Goal: Obtain resource: Download file/media

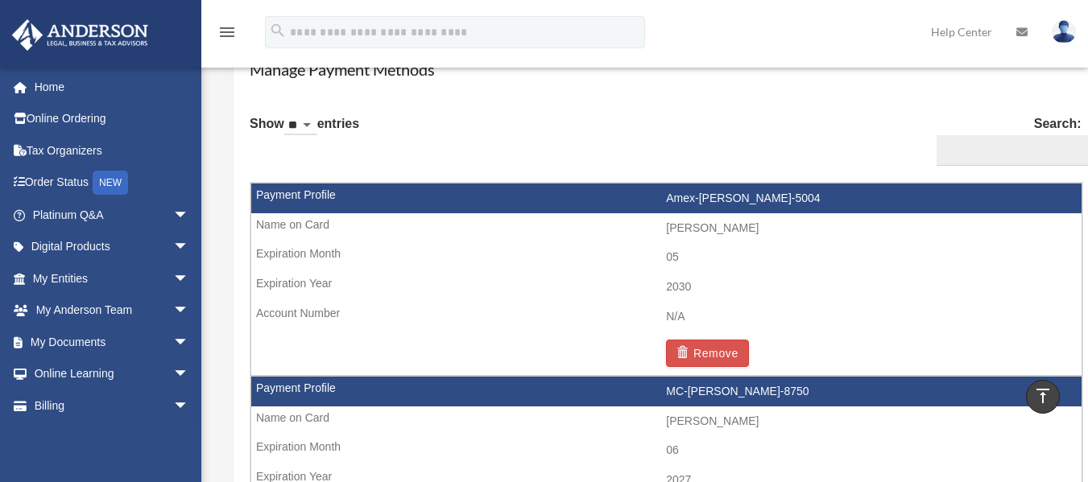
scroll to position [886, 0]
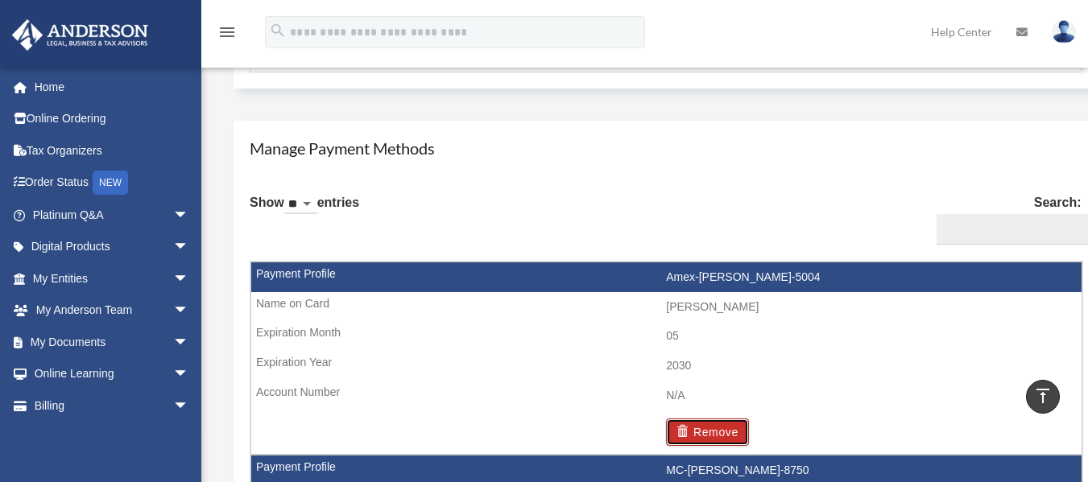
click at [732, 427] on button "Remove" at bounding box center [707, 432] width 83 height 27
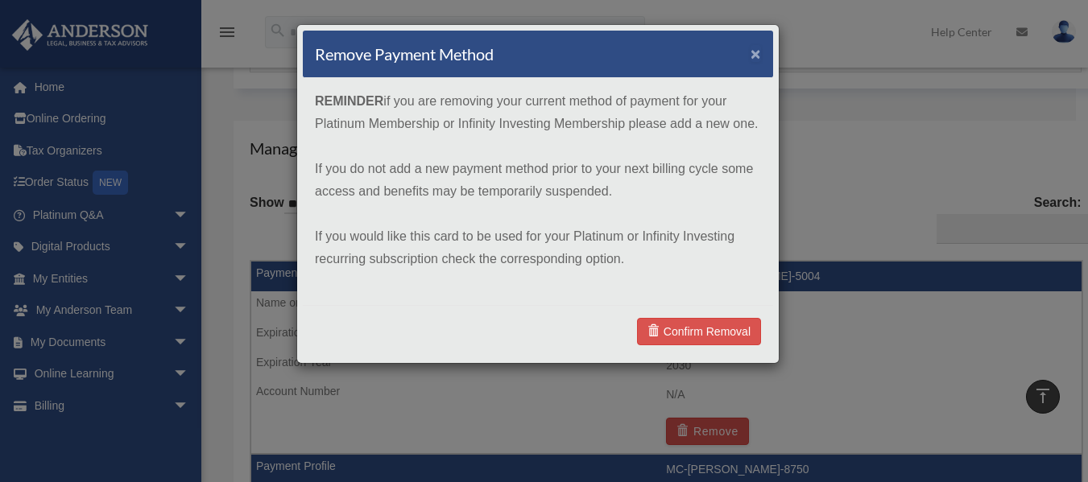
click at [755, 48] on button "×" at bounding box center [756, 53] width 10 height 17
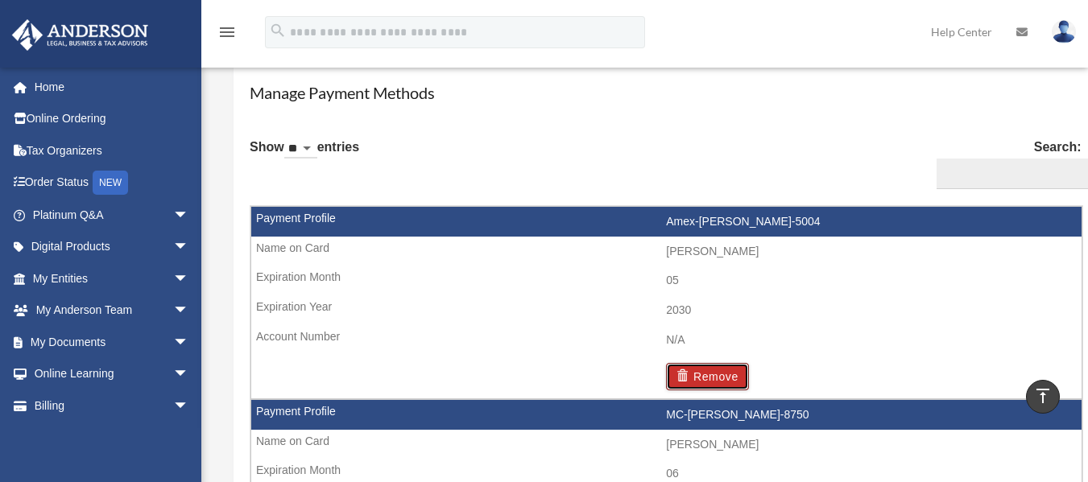
scroll to position [966, 0]
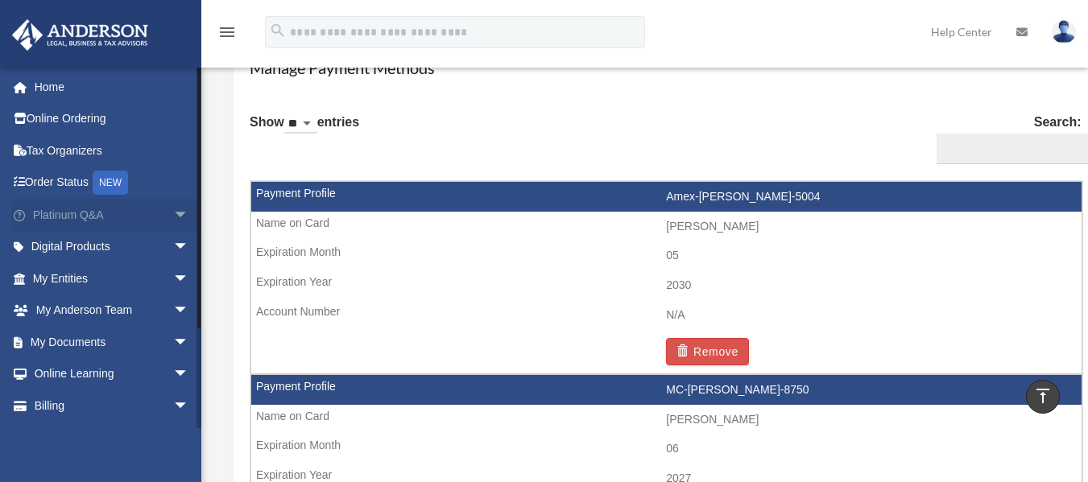
click at [142, 217] on link "Platinum Q&A arrow_drop_down" at bounding box center [112, 215] width 202 height 32
click at [173, 216] on span "arrow_drop_down" at bounding box center [189, 215] width 32 height 33
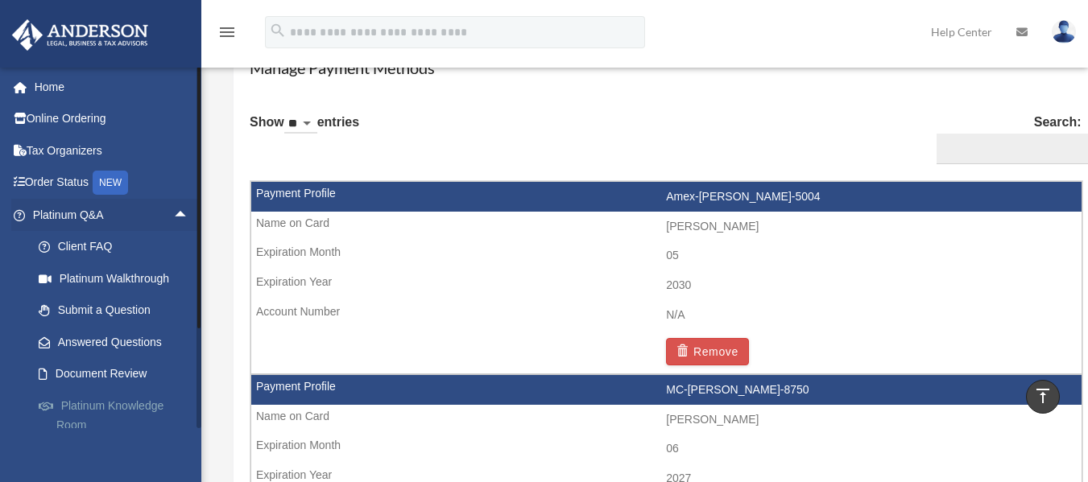
click at [149, 404] on link "Platinum Knowledge Room" at bounding box center [118, 416] width 191 height 52
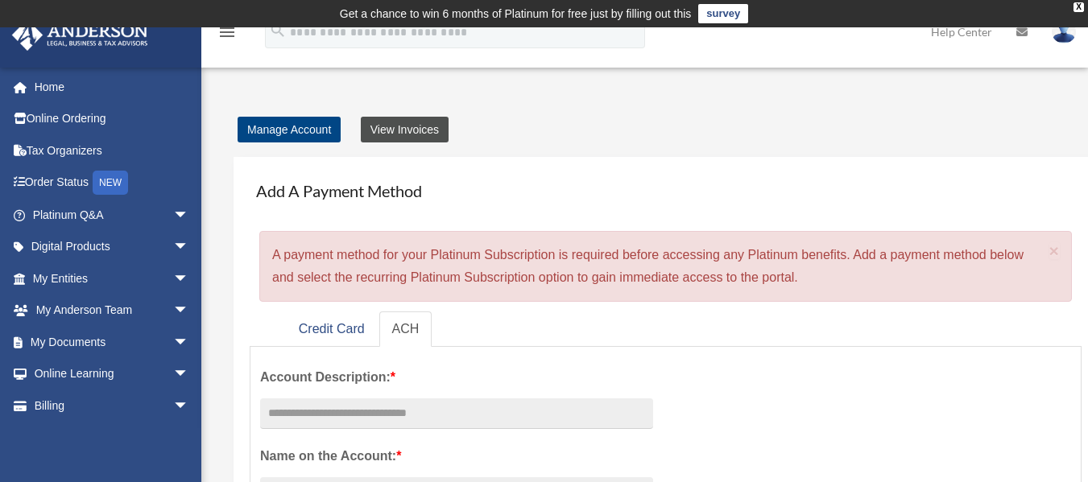
click at [409, 126] on link "View Invoices" at bounding box center [405, 130] width 88 height 26
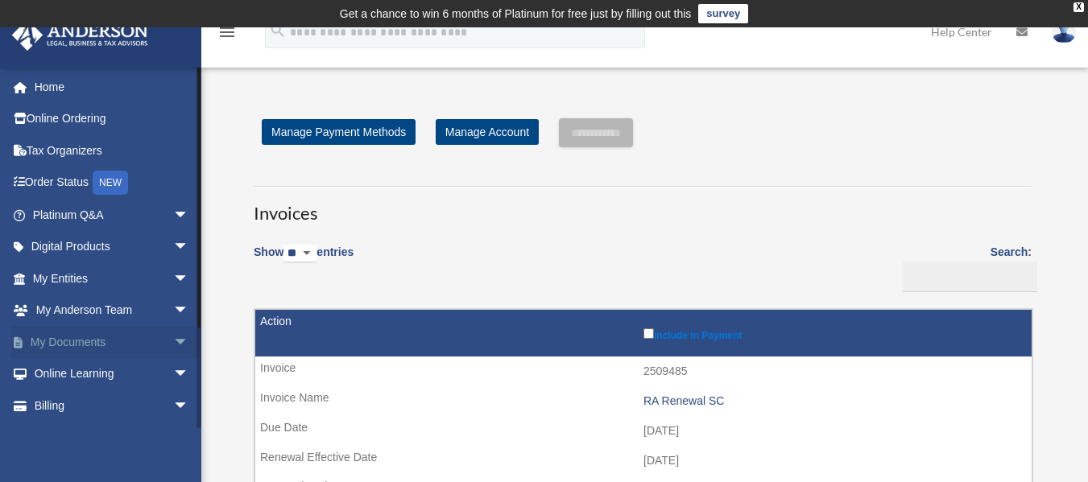
click at [149, 337] on link "My Documents arrow_drop_down" at bounding box center [112, 342] width 202 height 32
click at [173, 337] on span "arrow_drop_down" at bounding box center [189, 342] width 32 height 33
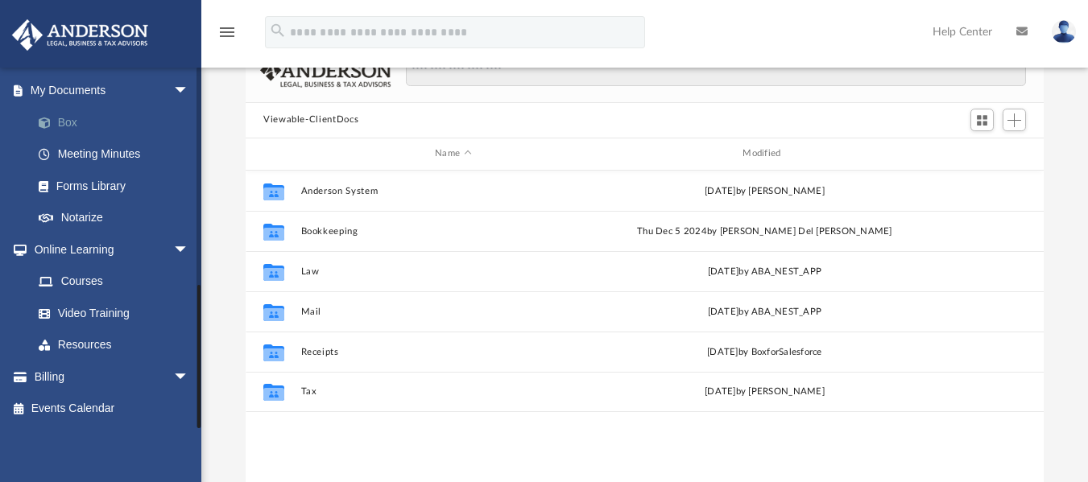
scroll to position [161, 0]
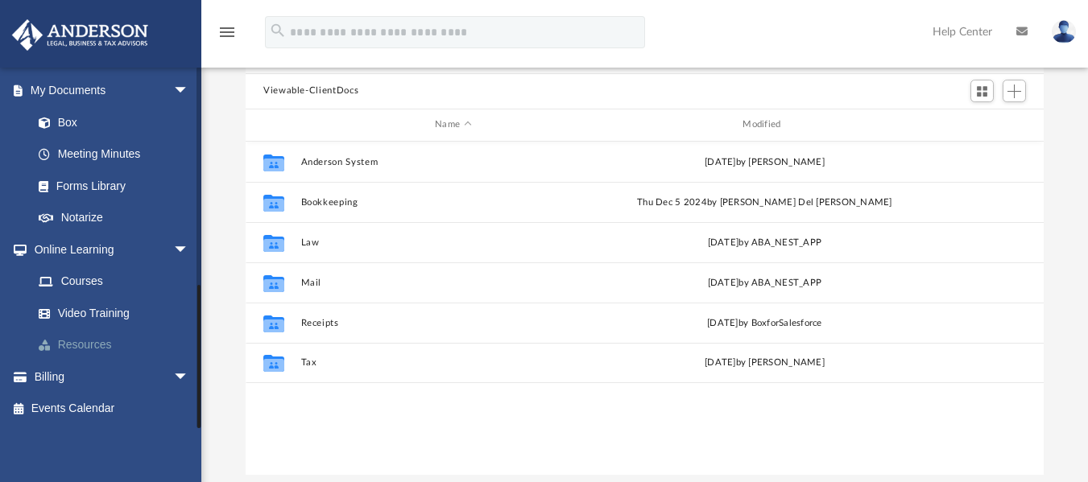
click at [83, 338] on link "Resources" at bounding box center [118, 345] width 191 height 32
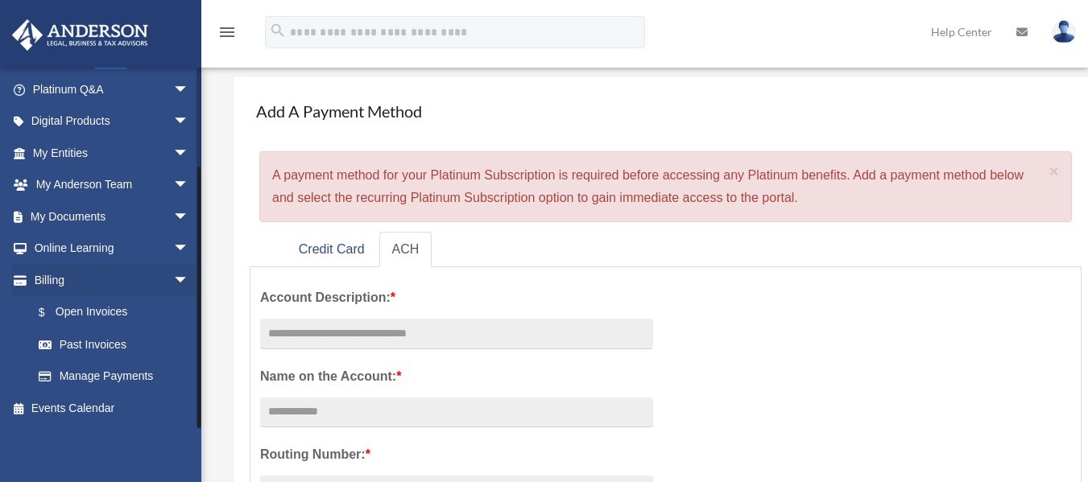
scroll to position [81, 0]
click at [173, 246] on span "arrow_drop_down" at bounding box center [189, 249] width 32 height 33
click at [89, 308] on link "Video Training" at bounding box center [118, 312] width 191 height 32
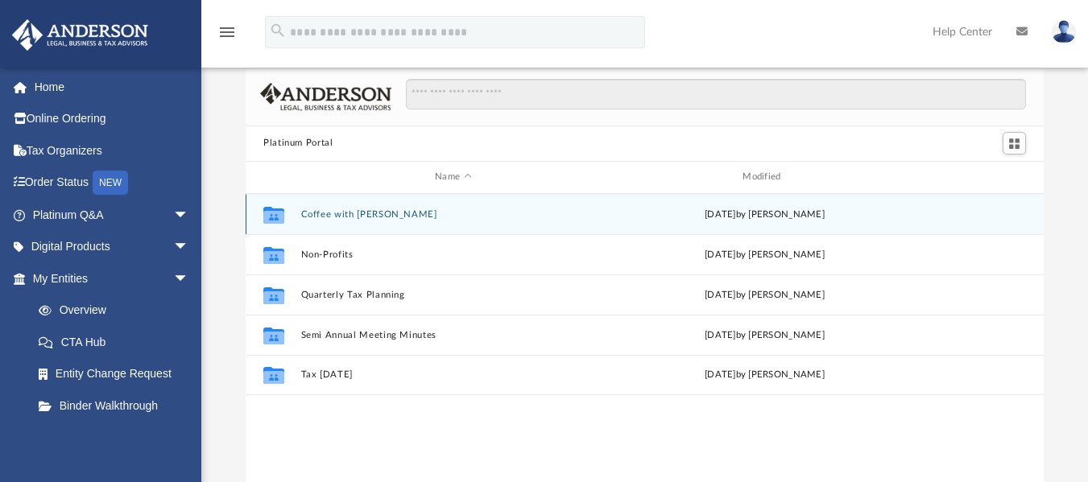
scroll to position [81, 0]
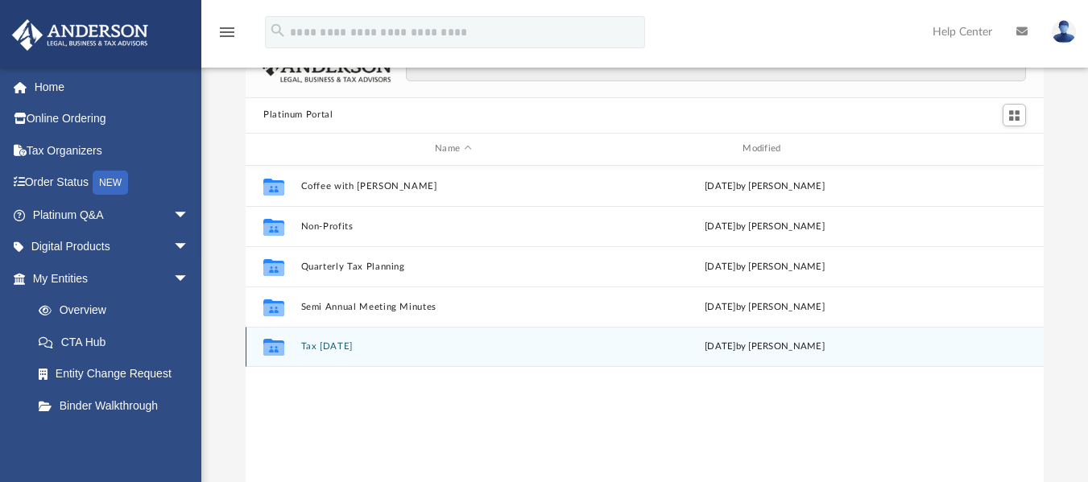
click at [339, 349] on button "Tax [DATE]" at bounding box center [453, 346] width 304 height 10
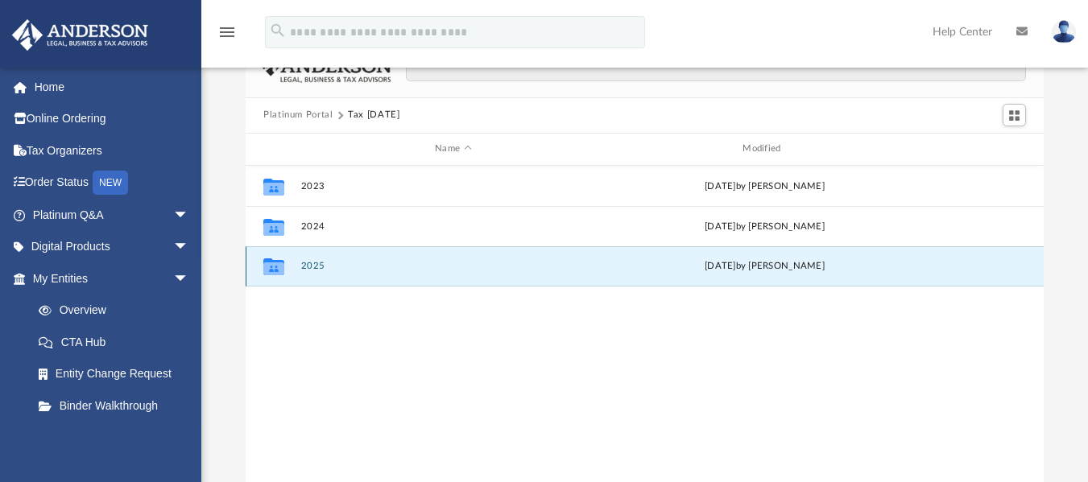
click at [315, 270] on button "2025" at bounding box center [453, 266] width 304 height 10
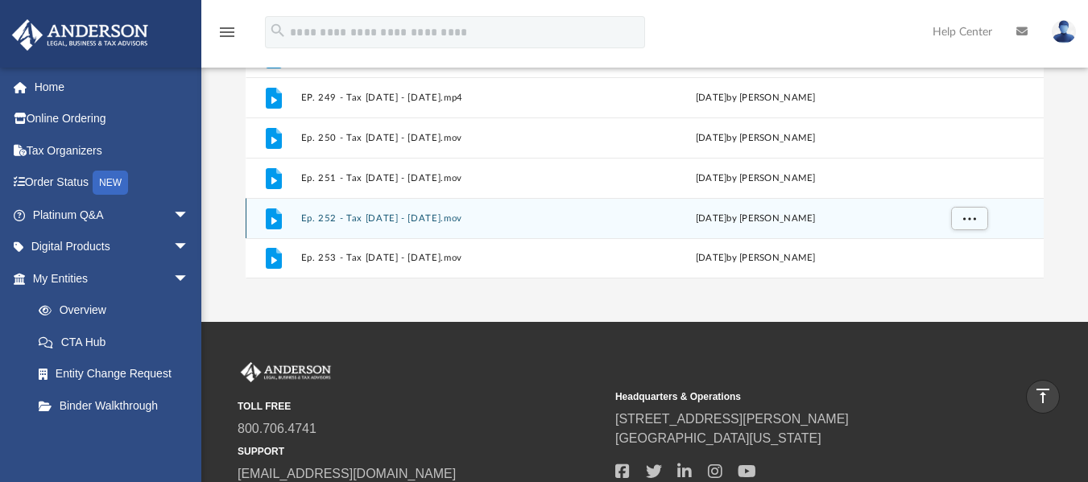
scroll to position [106, 0]
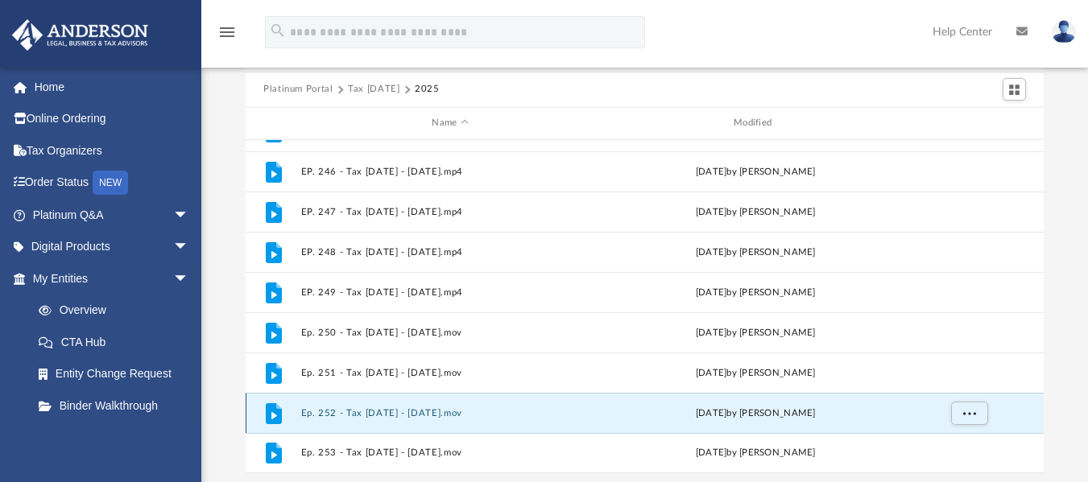
click at [381, 408] on button "Ep. 252 - Tax Tuesday - September 9th, 2025.mov" at bounding box center [450, 413] width 299 height 10
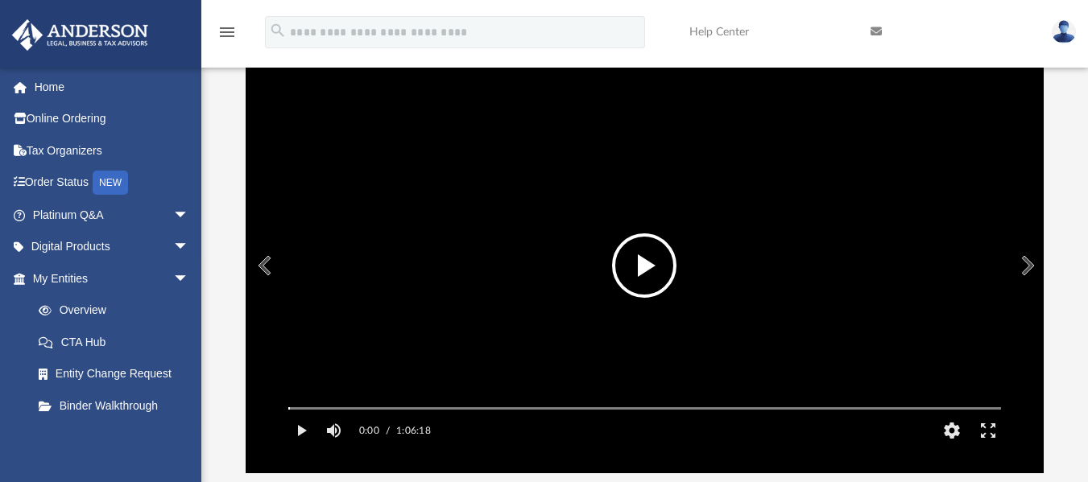
click at [650, 255] on button "File preview" at bounding box center [644, 266] width 64 height 64
click at [317, 434] on div "Autoplay Disabled Speed Normal Quality Auto Subtitles/CC Off Audio Autoplay Dis…" at bounding box center [645, 266] width 798 height 416
click at [331, 430] on div "File preview" at bounding box center [645, 266] width 798 height 416
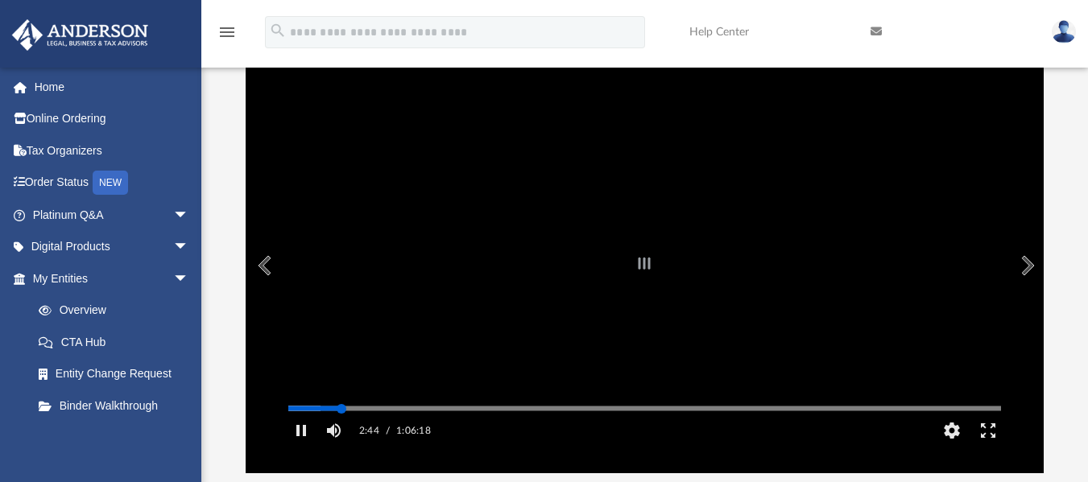
click at [341, 429] on div "Autoplay Disabled Speed Normal Quality Auto Subtitles/CC Off Audio Autoplay Dis…" at bounding box center [645, 266] width 798 height 416
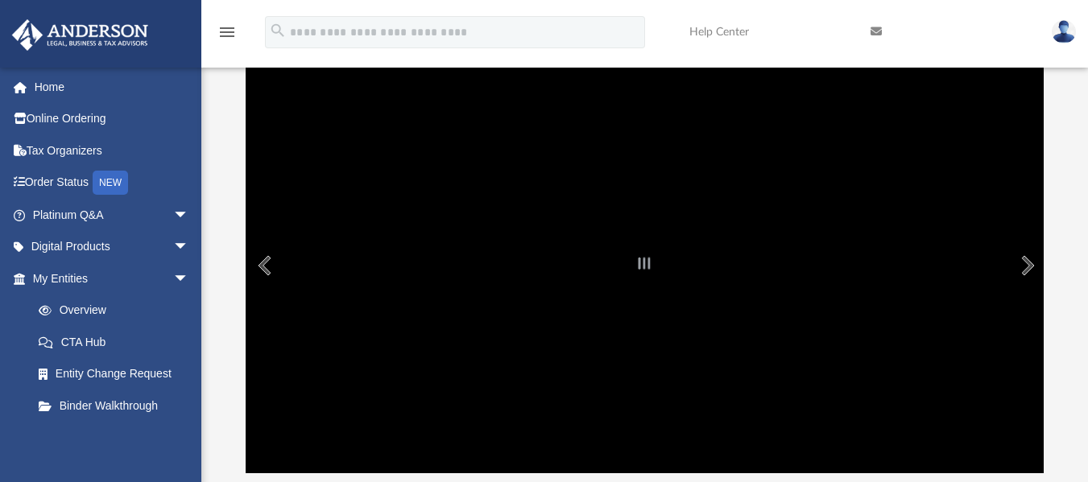
drag, startPoint x: 362, startPoint y: 432, endPoint x: 419, endPoint y: 432, distance: 56.4
click at [419, 432] on div "Autoplay Disabled Speed Normal Quality Auto Subtitles/CC Off Audio Autoplay Dis…" at bounding box center [645, 266] width 798 height 416
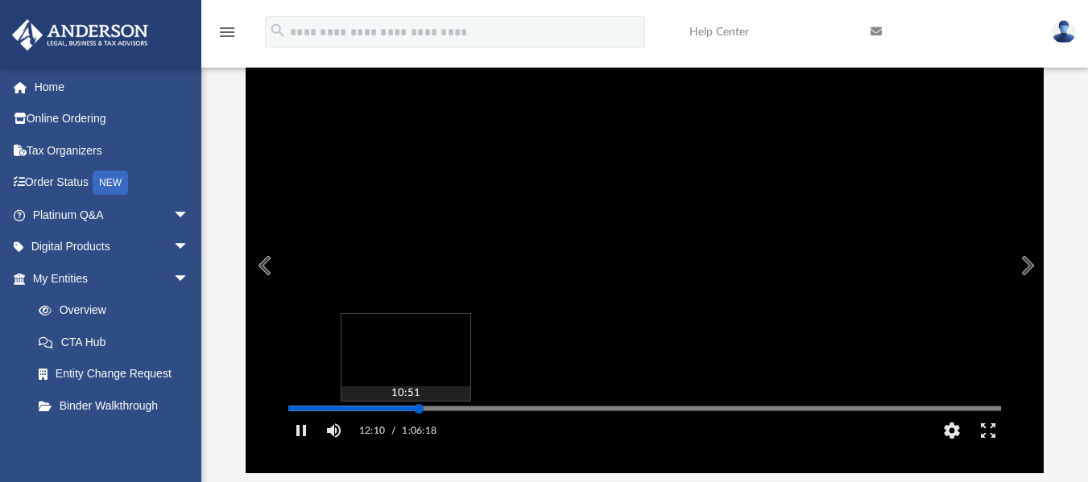
click at [399, 415] on div "Media Slider" at bounding box center [644, 408] width 739 height 13
click at [387, 433] on div "Autoplay Disabled Speed Normal Quality Auto Subtitles/CC Off Audio Autoplay Dis…" at bounding box center [645, 266] width 798 height 416
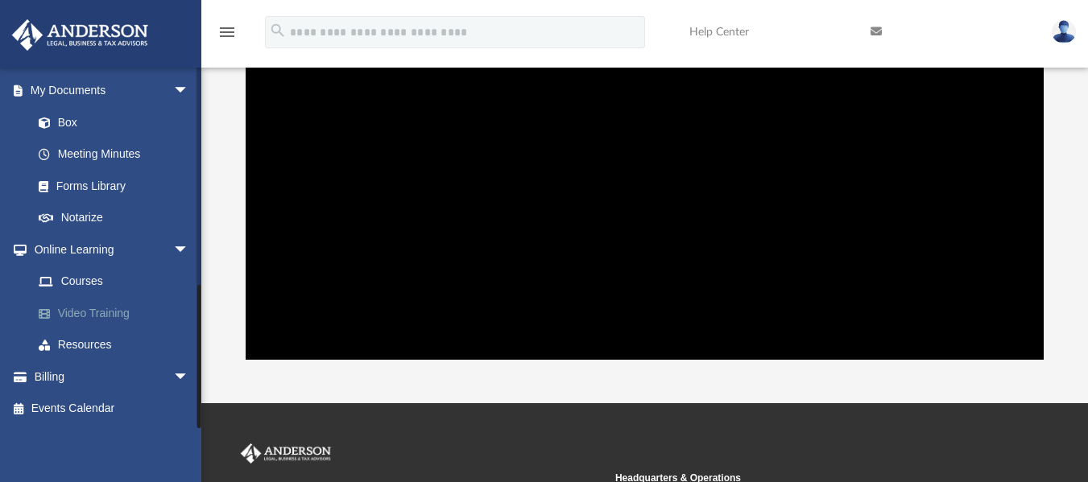
scroll to position [267, 0]
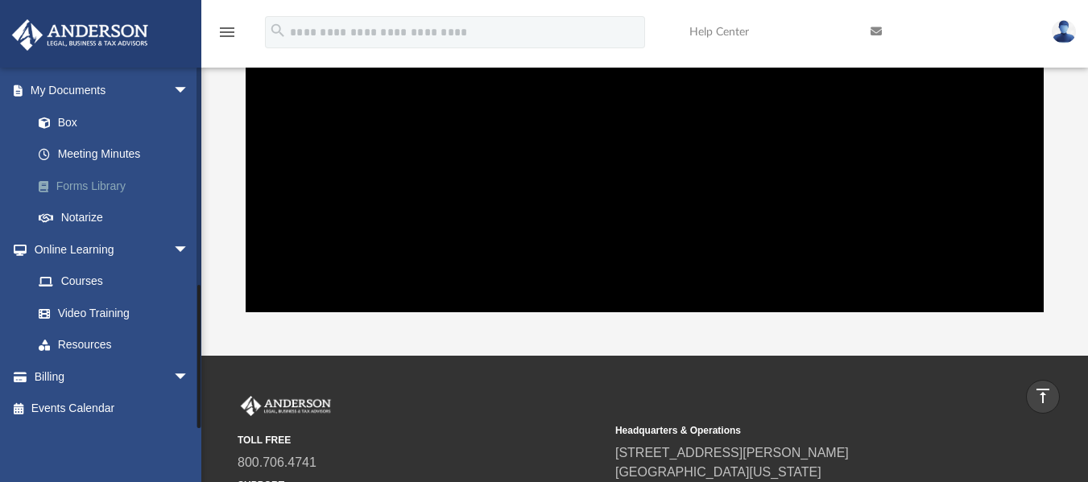
click at [105, 184] on link "Forms Library" at bounding box center [118, 186] width 191 height 32
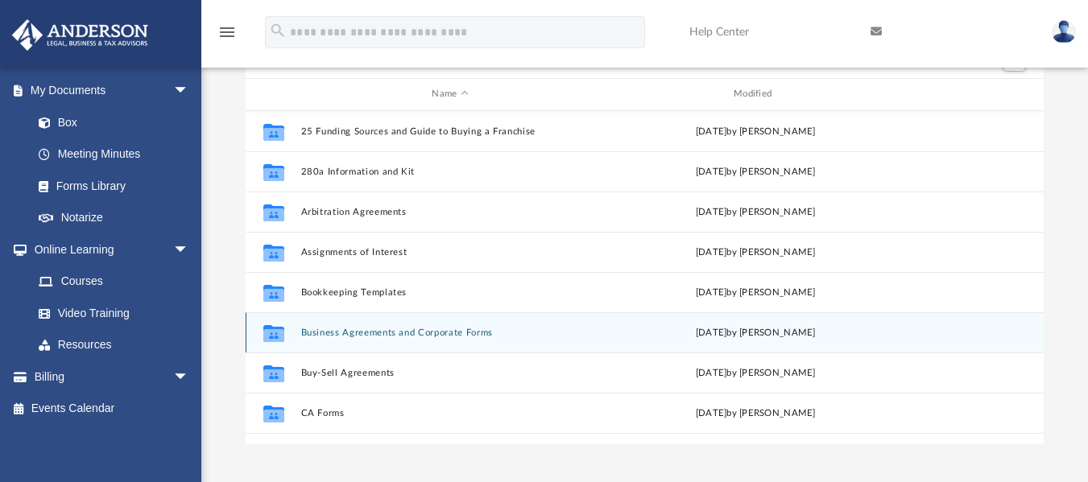
scroll to position [106, 0]
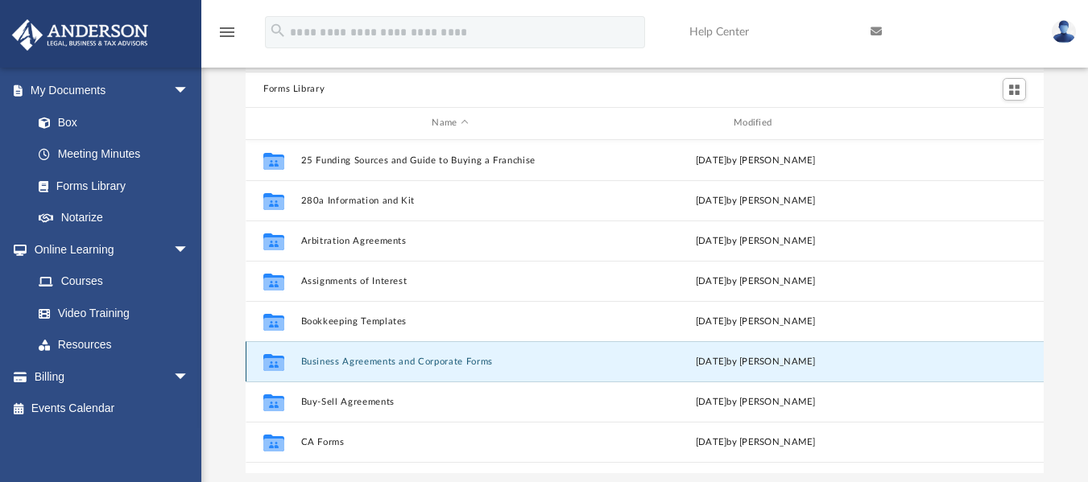
click at [468, 358] on button "Business Agreements and Corporate Forms" at bounding box center [450, 361] width 299 height 10
click at [459, 363] on button "Business Agreements and Corporate Forms" at bounding box center [450, 361] width 299 height 10
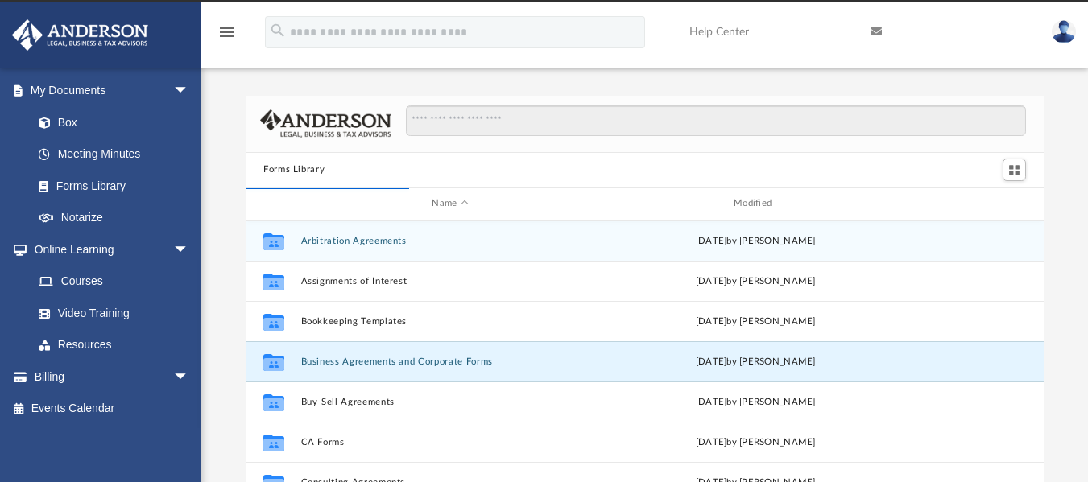
scroll to position [161, 0]
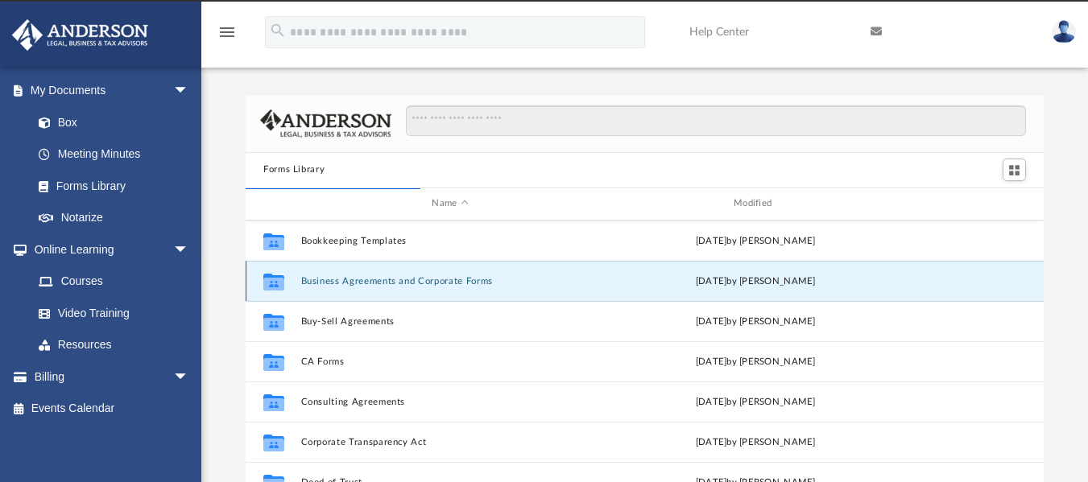
click at [444, 283] on button "Business Agreements and Corporate Forms" at bounding box center [450, 280] width 299 height 10
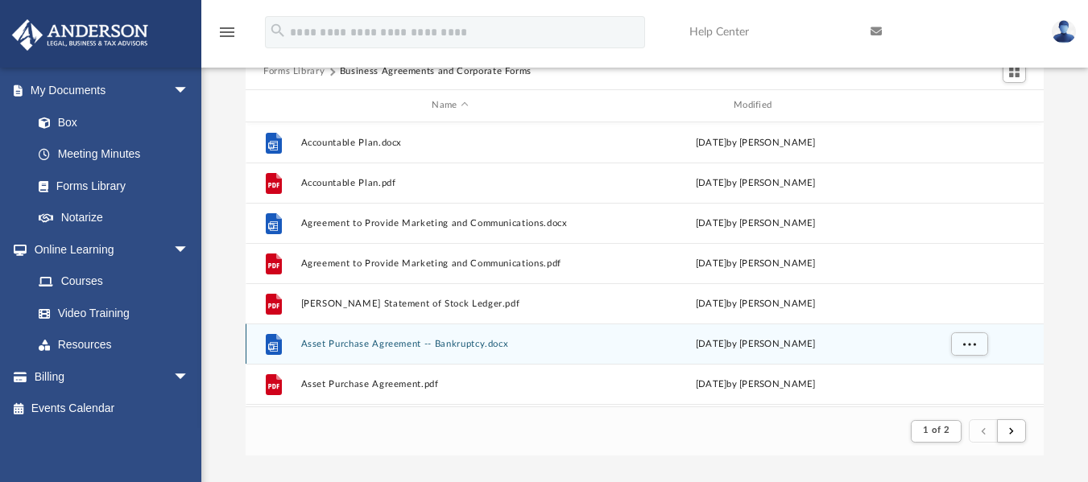
scroll to position [86, 0]
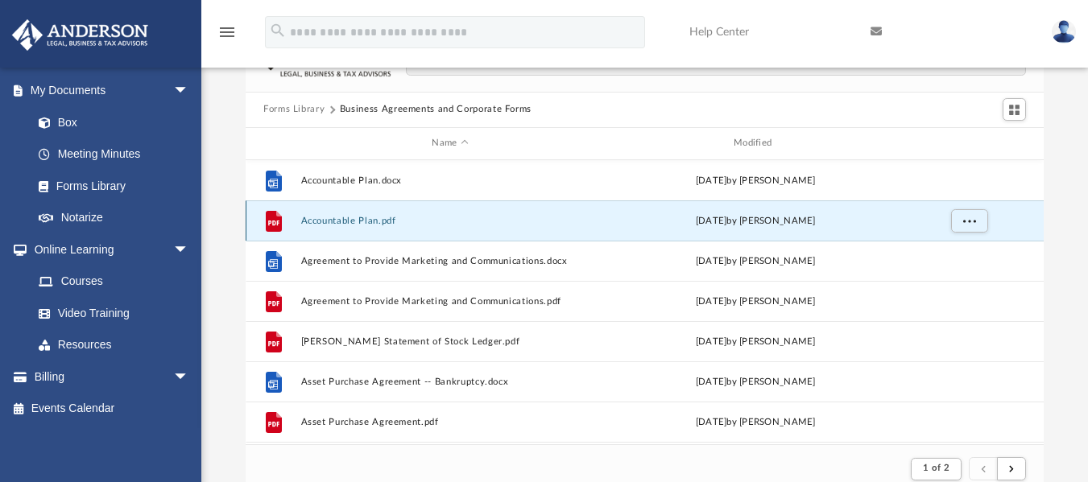
click at [363, 217] on button "Accountable Plan.pdf" at bounding box center [450, 220] width 299 height 10
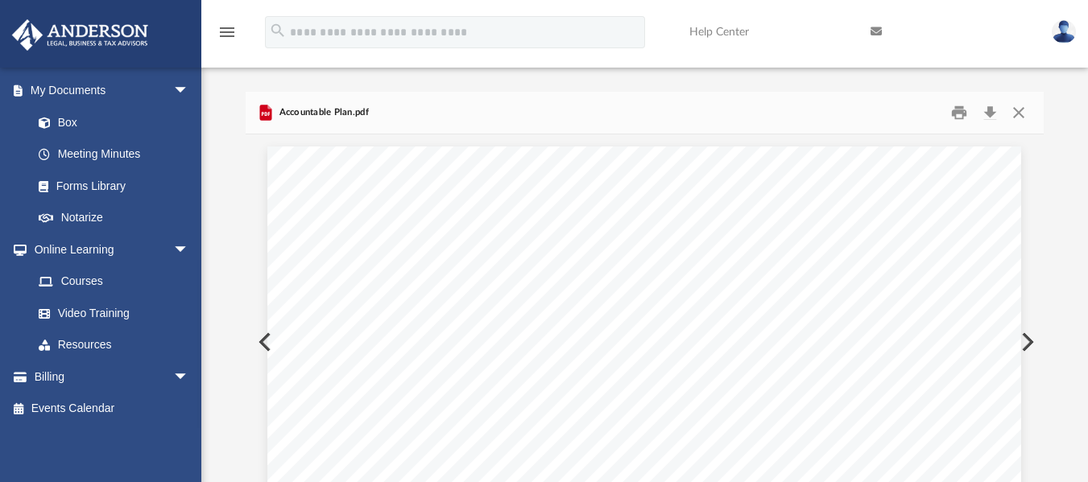
scroll to position [0, 0]
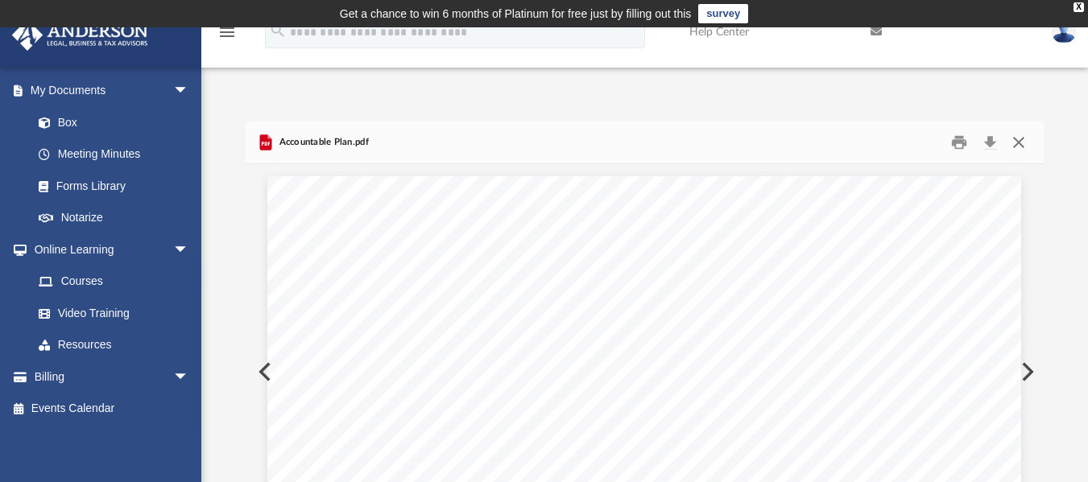
click at [1020, 140] on button "Close" at bounding box center [1018, 142] width 29 height 25
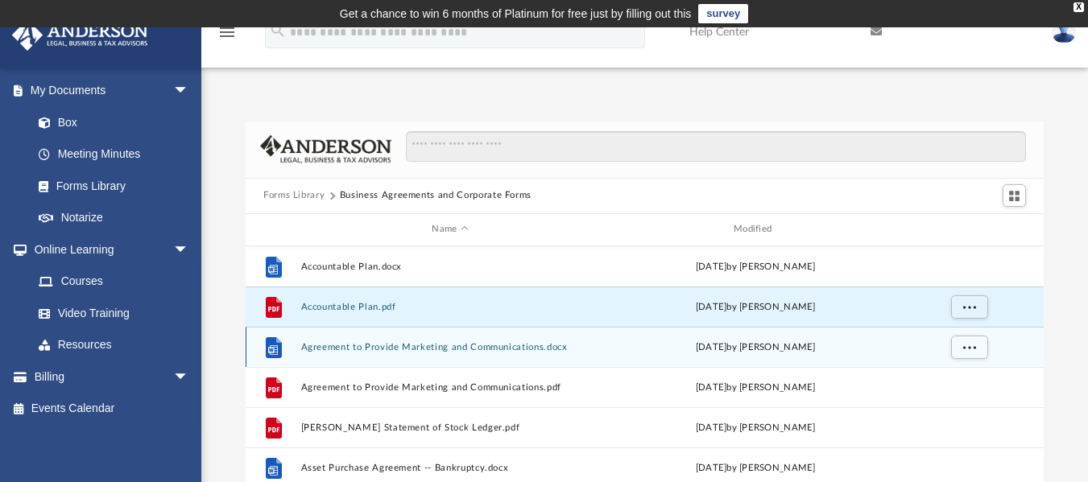
click at [532, 346] on button "Agreement to Provide Marketing and Communications.docx" at bounding box center [450, 346] width 299 height 10
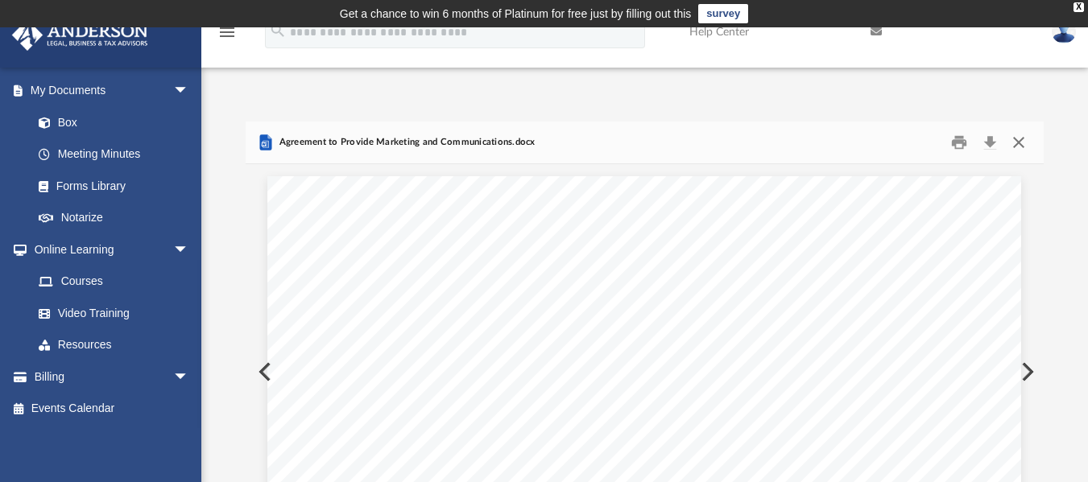
click at [1010, 147] on button "Close" at bounding box center [1018, 142] width 29 height 25
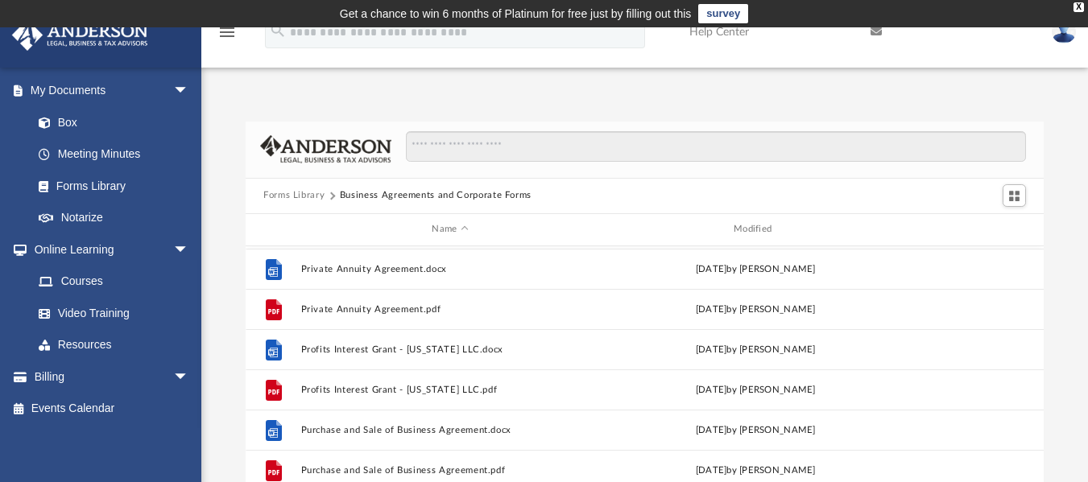
click at [289, 195] on button "Forms Library" at bounding box center [293, 195] width 61 height 14
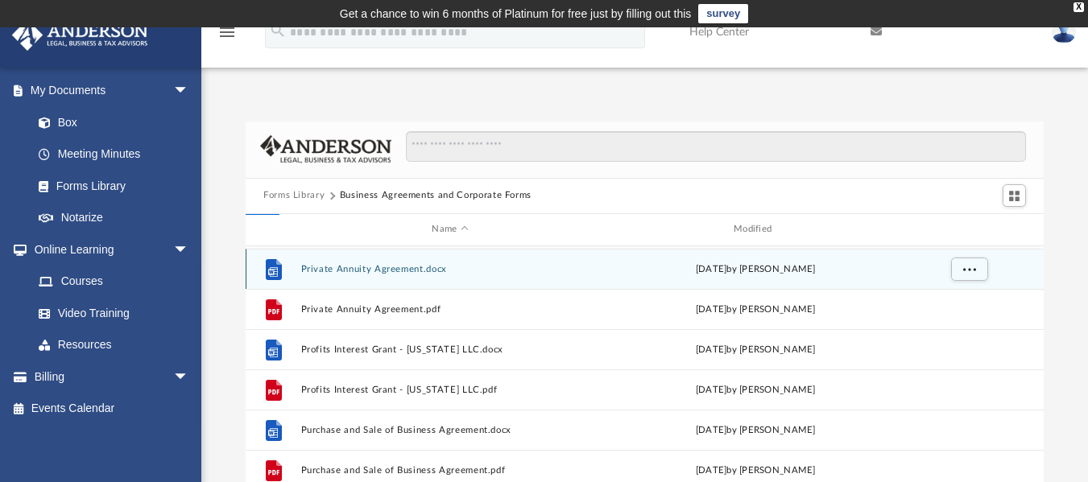
scroll to position [354, 786]
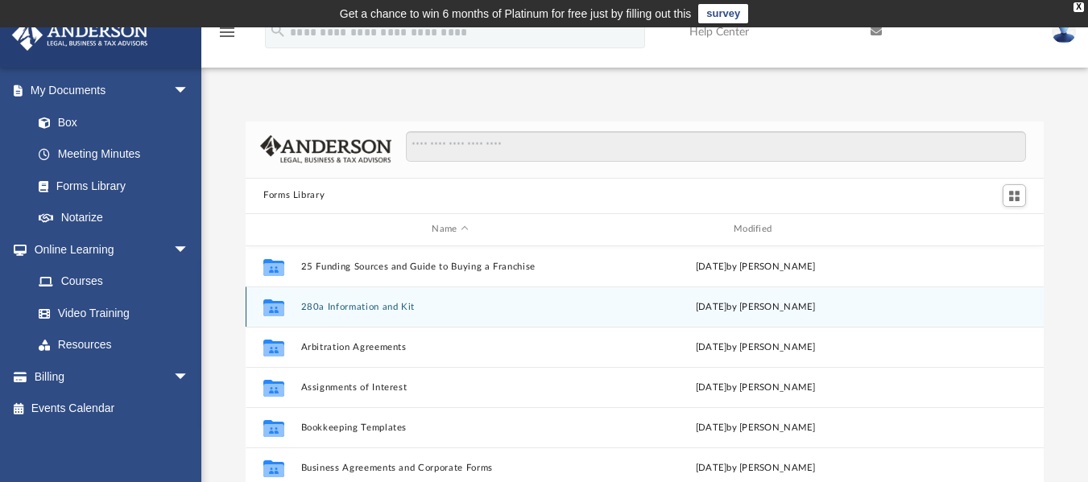
click at [385, 297] on div "Collaborated Folder 280a Information and Kit Wed Nov 13 2024 by Mary Acree" at bounding box center [645, 307] width 798 height 40
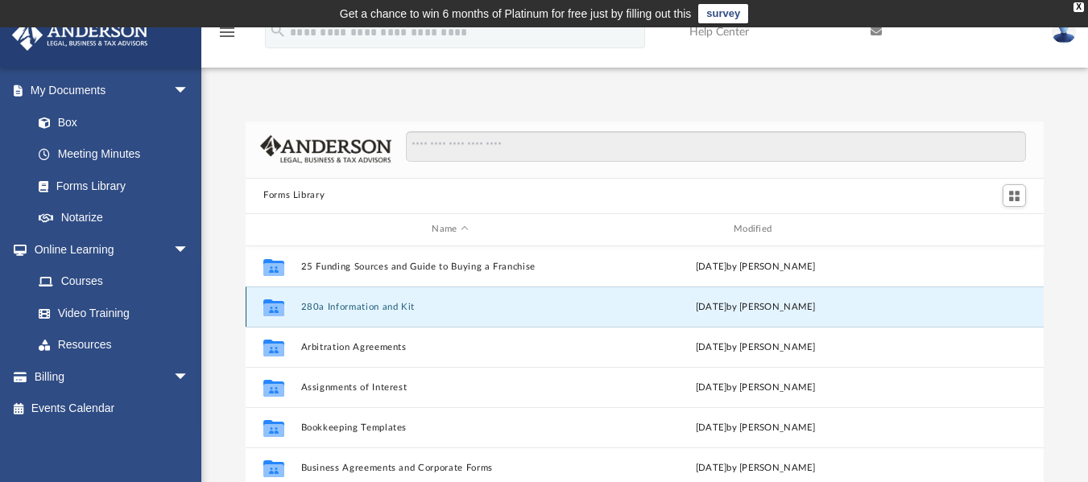
click at [389, 311] on button "280a Information and Kit" at bounding box center [450, 306] width 299 height 10
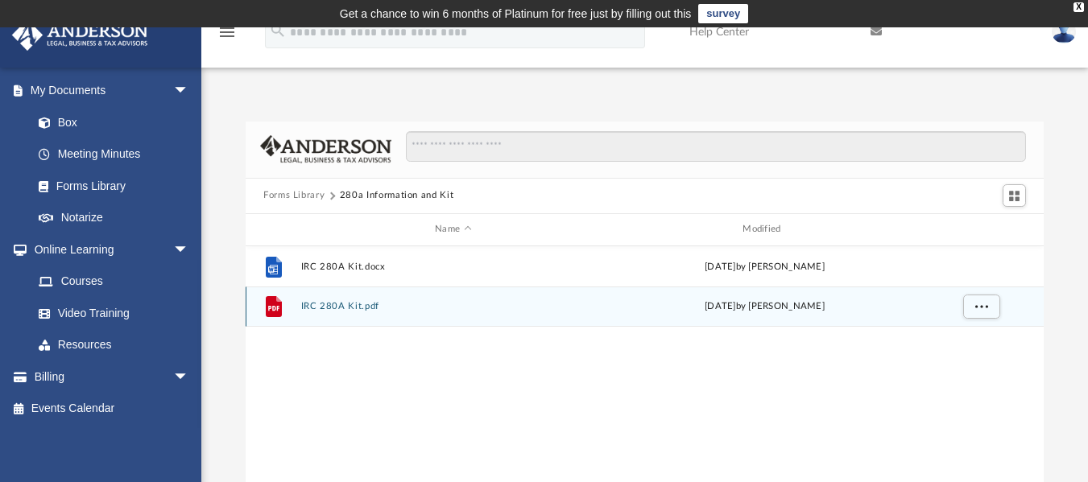
click at [352, 305] on button "IRC 280A Kit.pdf" at bounding box center [453, 306] width 304 height 10
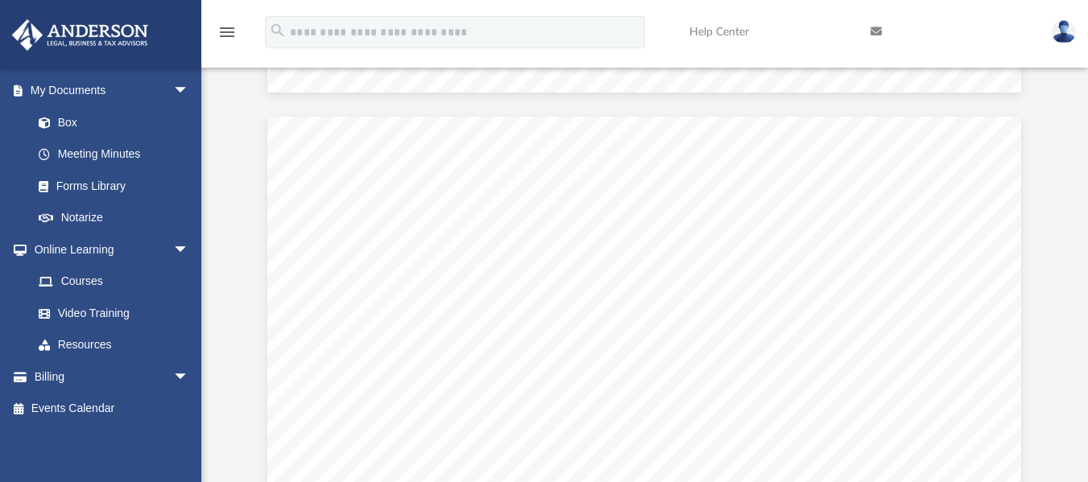
scroll to position [6582, 0]
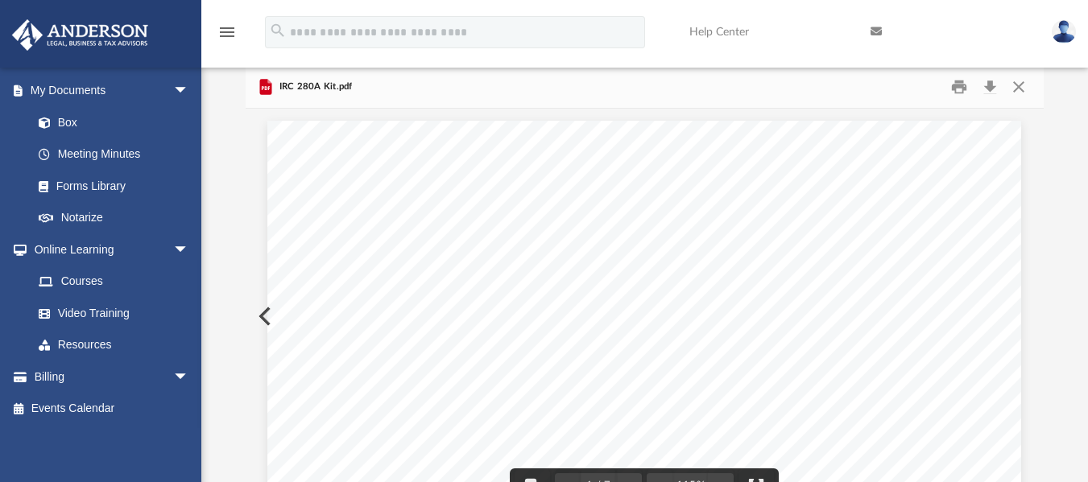
scroll to position [0, 0]
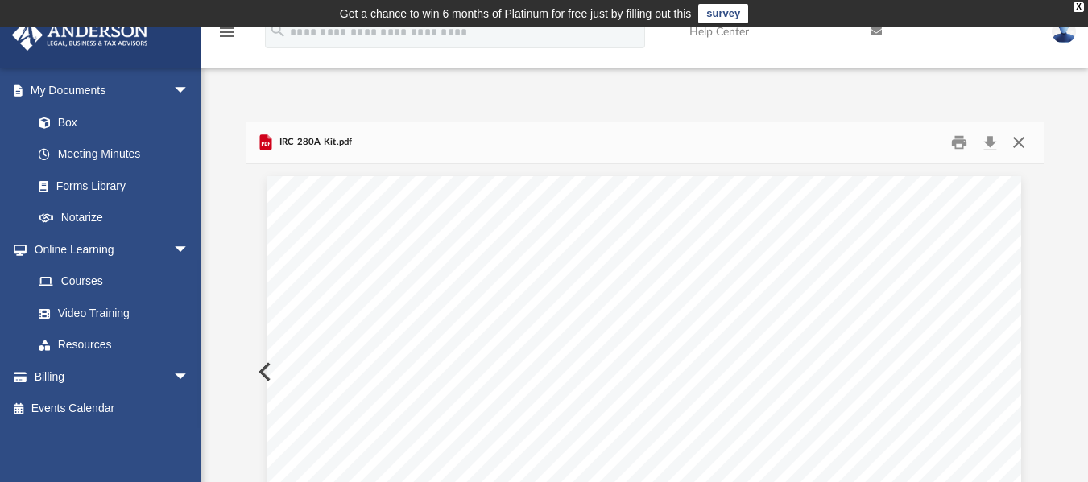
click at [1018, 145] on button "Close" at bounding box center [1018, 142] width 29 height 25
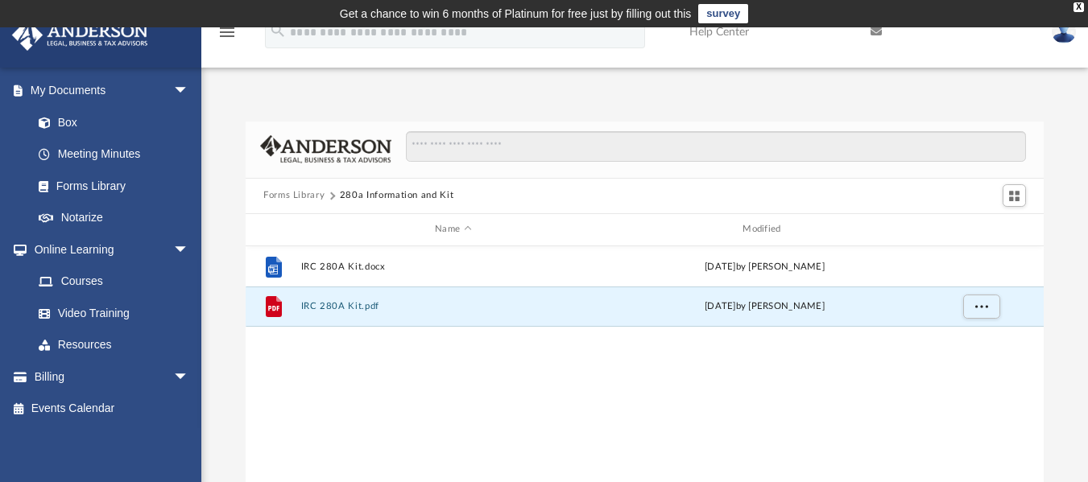
click at [283, 191] on button "Forms Library" at bounding box center [293, 195] width 61 height 14
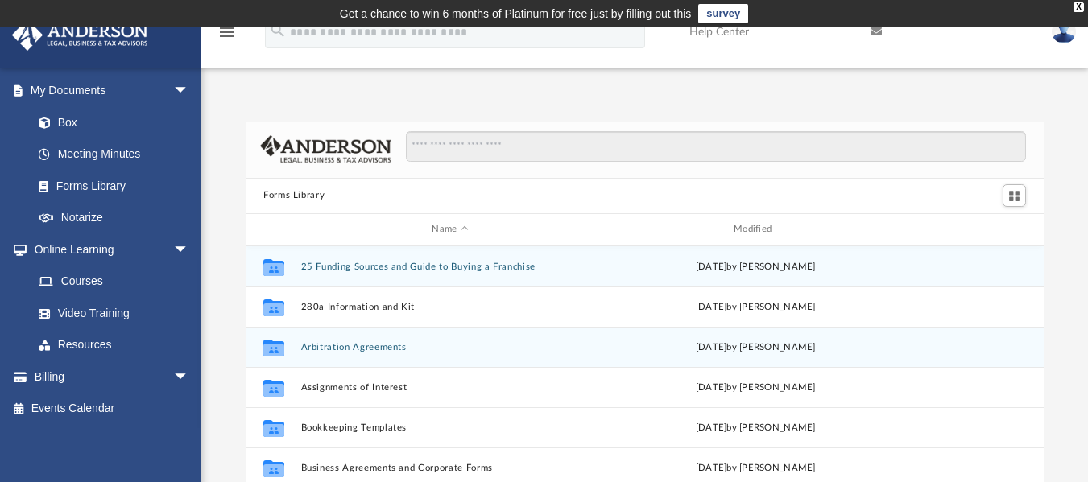
scroll to position [81, 0]
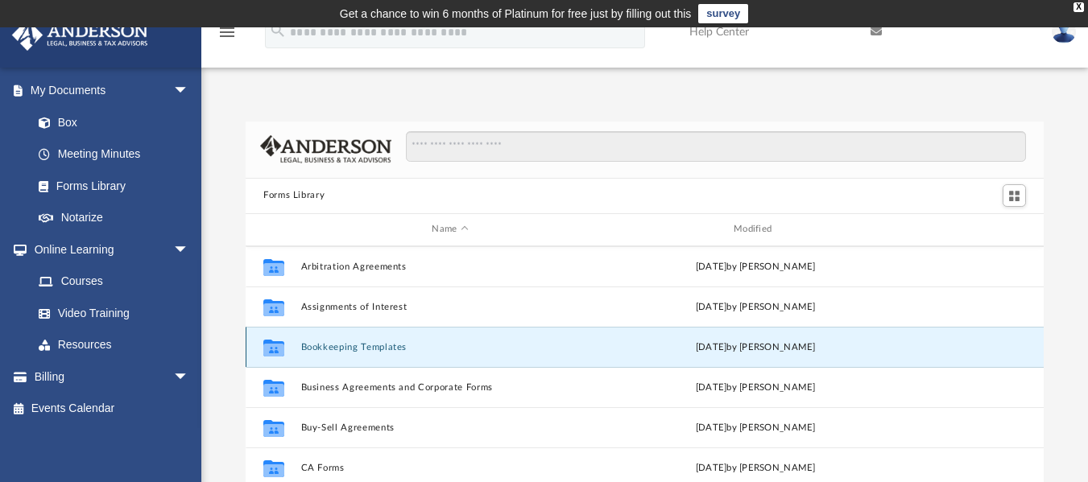
click at [362, 345] on button "Bookkeeping Templates" at bounding box center [450, 346] width 299 height 10
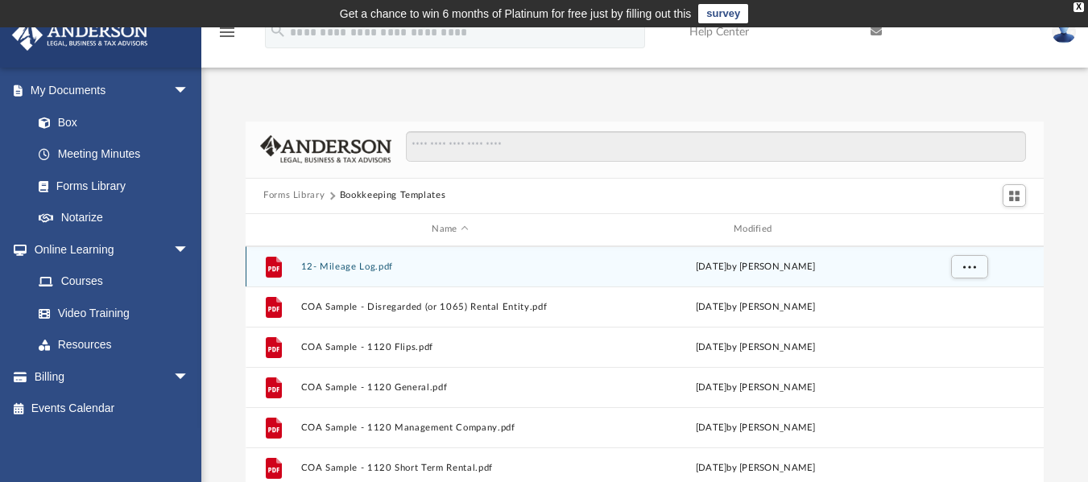
scroll to position [0, 0]
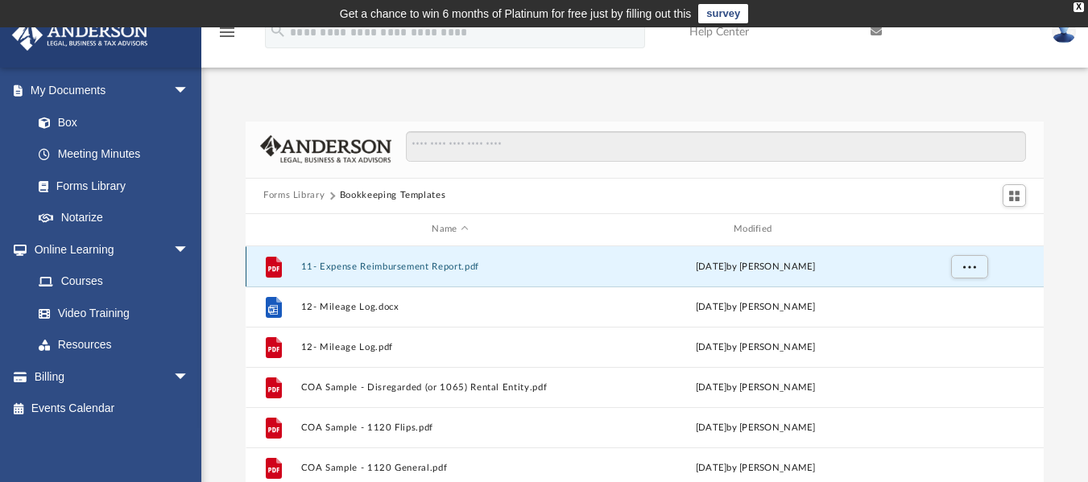
click at [437, 263] on button "11- Expense Reimbursement Report.pdf" at bounding box center [450, 266] width 299 height 10
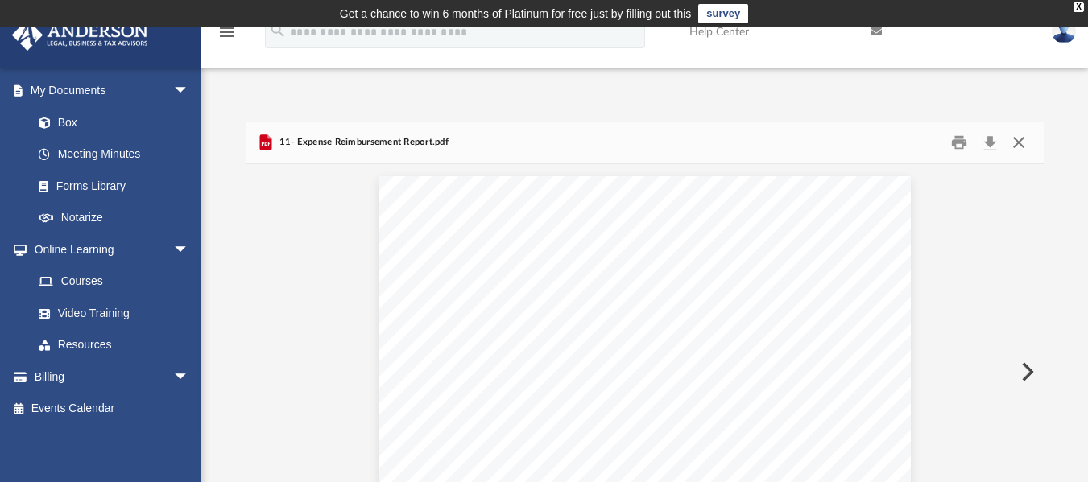
click at [1016, 136] on button "Close" at bounding box center [1018, 142] width 29 height 25
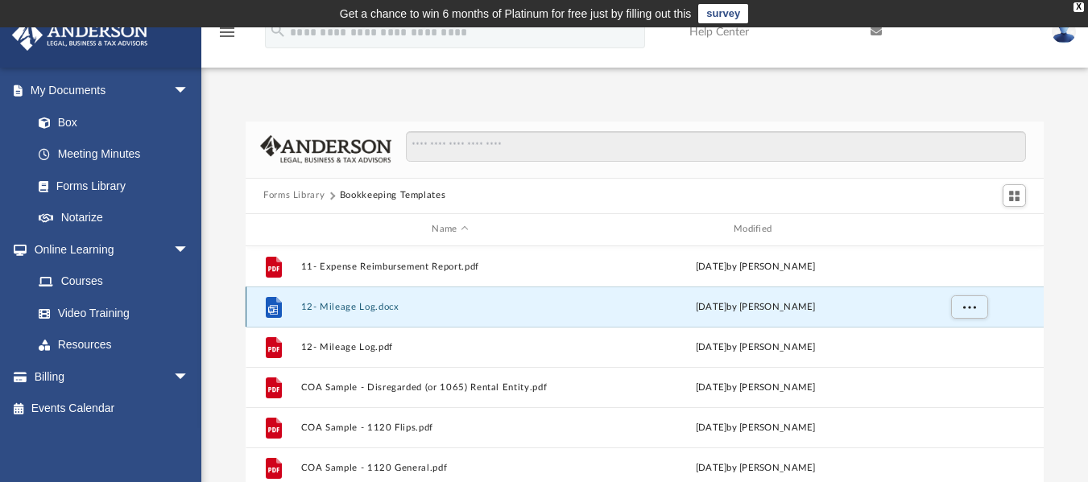
click at [353, 305] on button "12- Mileage Log.docx" at bounding box center [450, 306] width 299 height 10
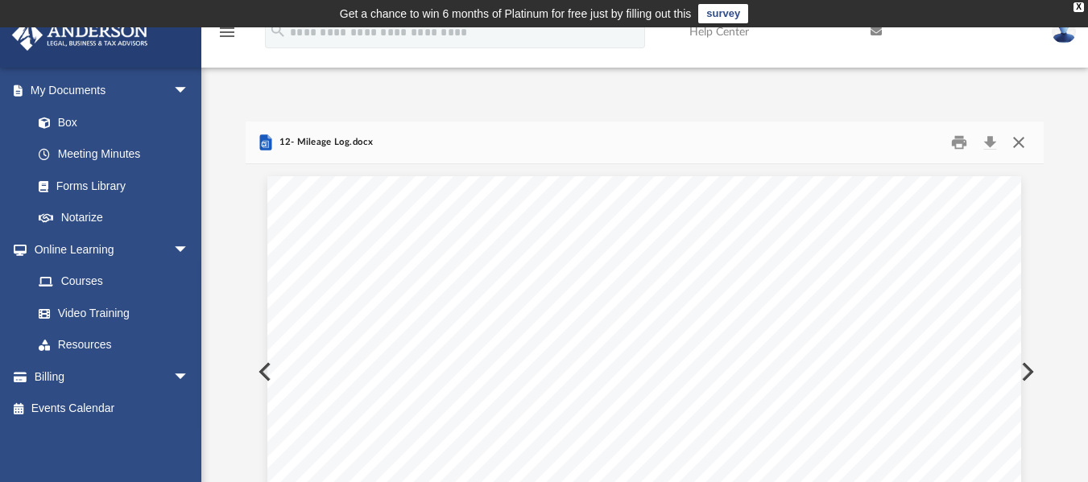
click at [1015, 139] on button "Close" at bounding box center [1018, 142] width 29 height 25
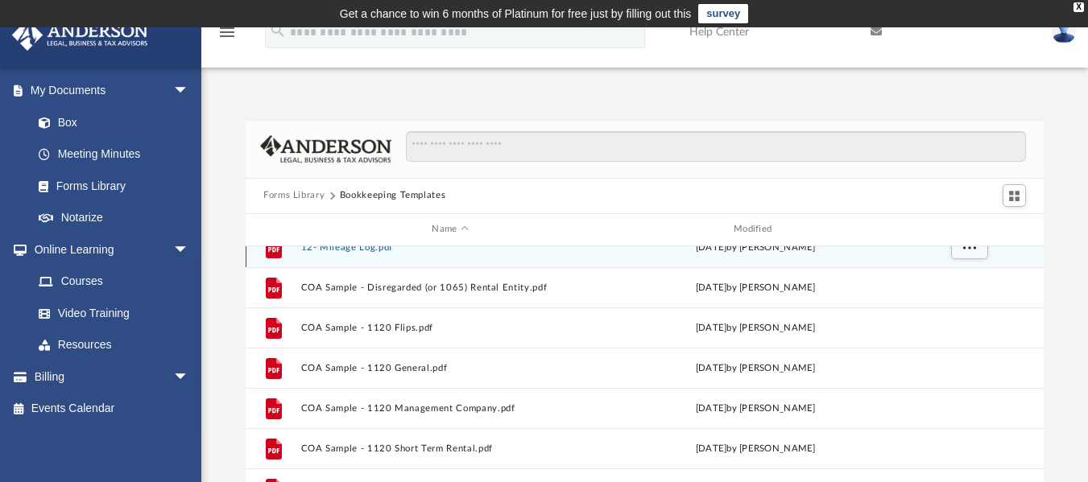
scroll to position [110, 0]
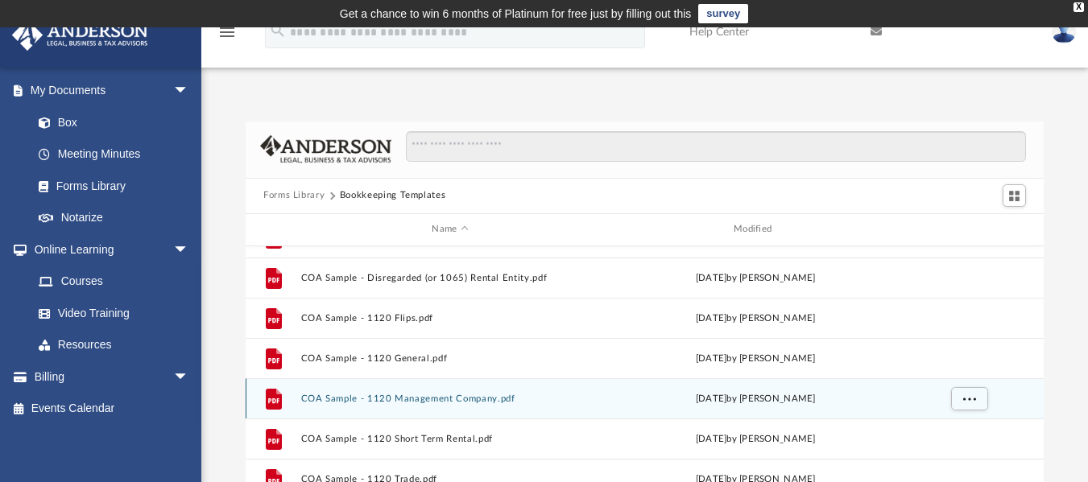
click at [439, 397] on button "COA Sample - 1120 Management Company.pdf" at bounding box center [450, 398] width 299 height 10
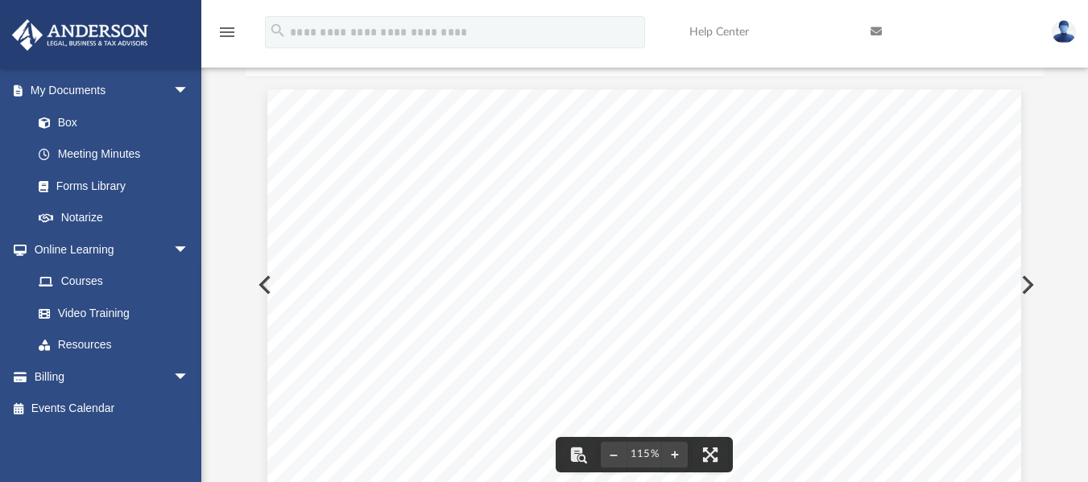
scroll to position [0, 0]
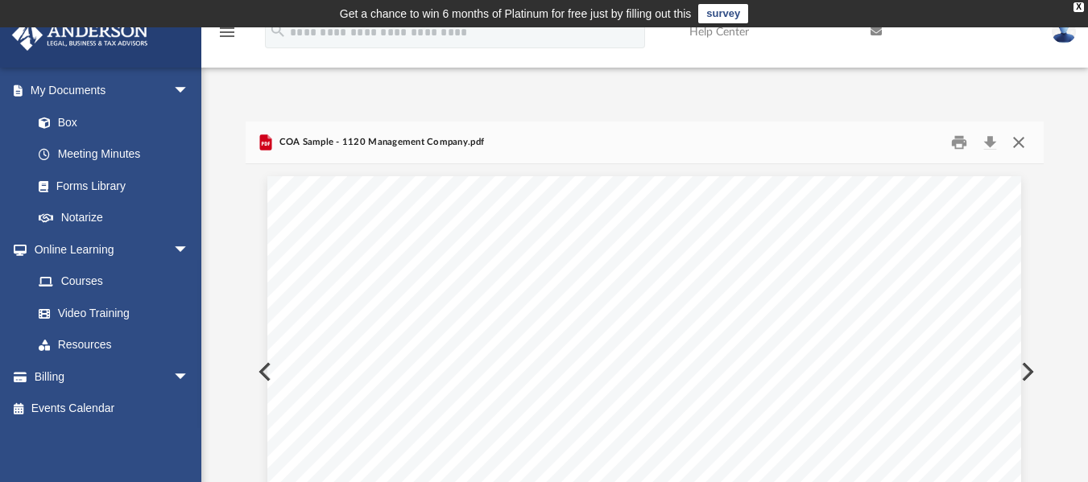
click at [1020, 141] on button "Close" at bounding box center [1018, 142] width 29 height 25
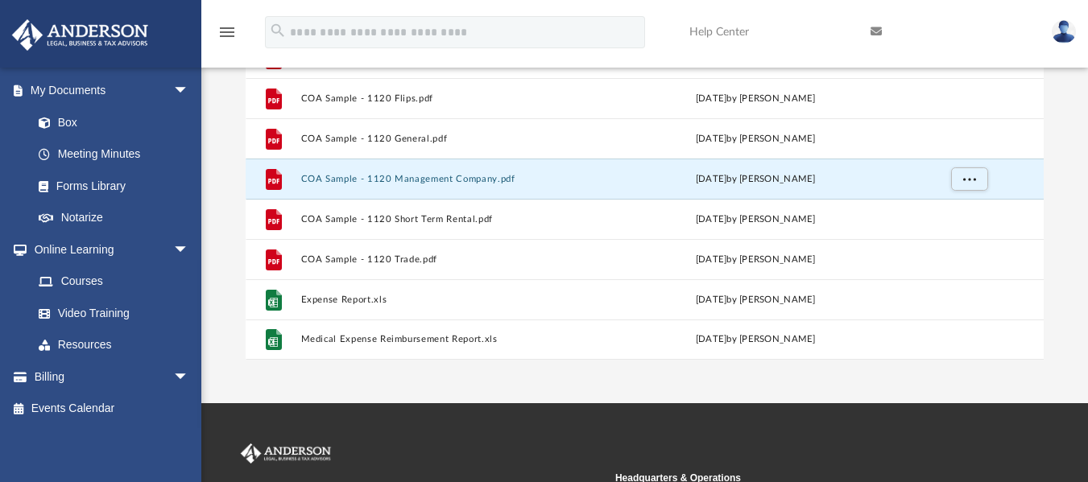
scroll to position [242, 0]
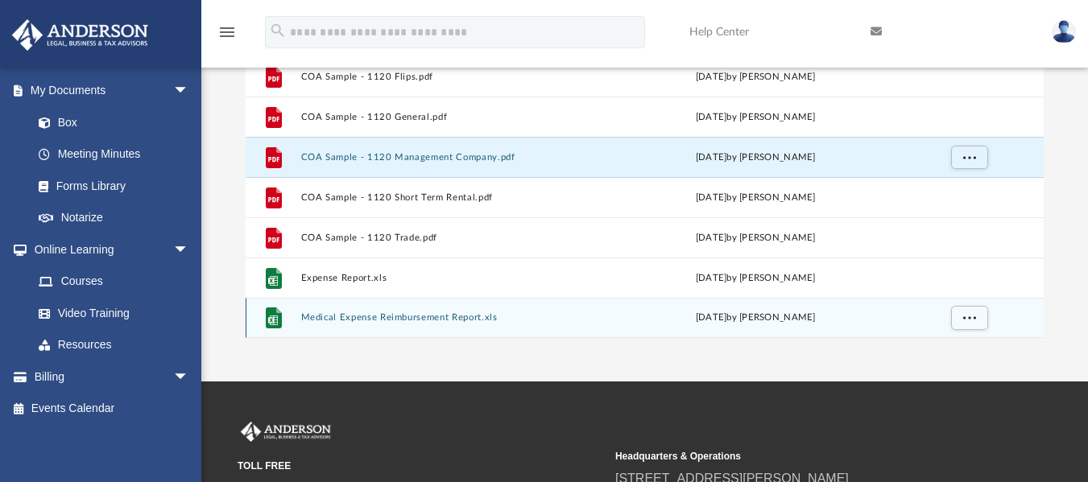
click at [321, 324] on div "File Medical Expense Reimbursement Report.xls Tue Nov 15 2022 by Mary Acree" at bounding box center [645, 318] width 798 height 40
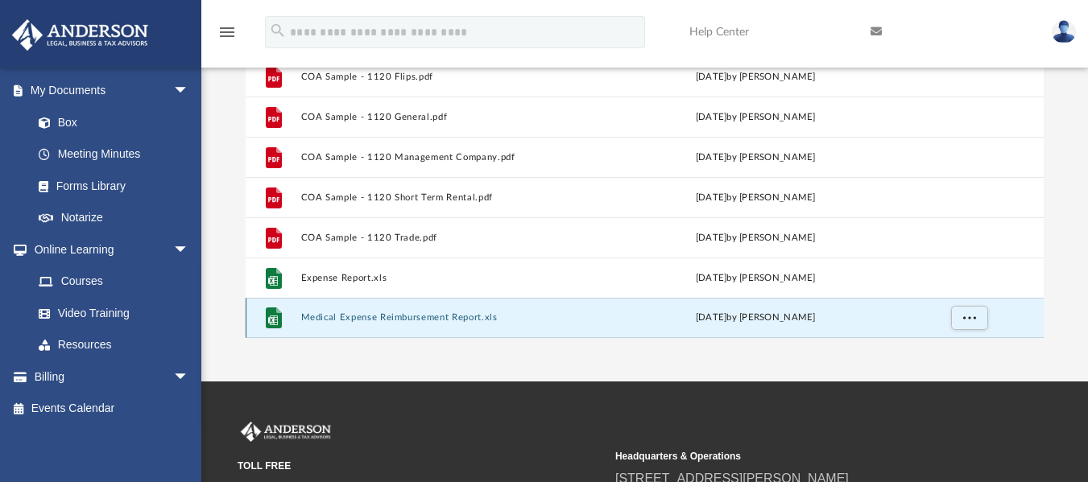
click at [324, 319] on button "Medical Expense Reimbursement Report.xls" at bounding box center [450, 317] width 299 height 10
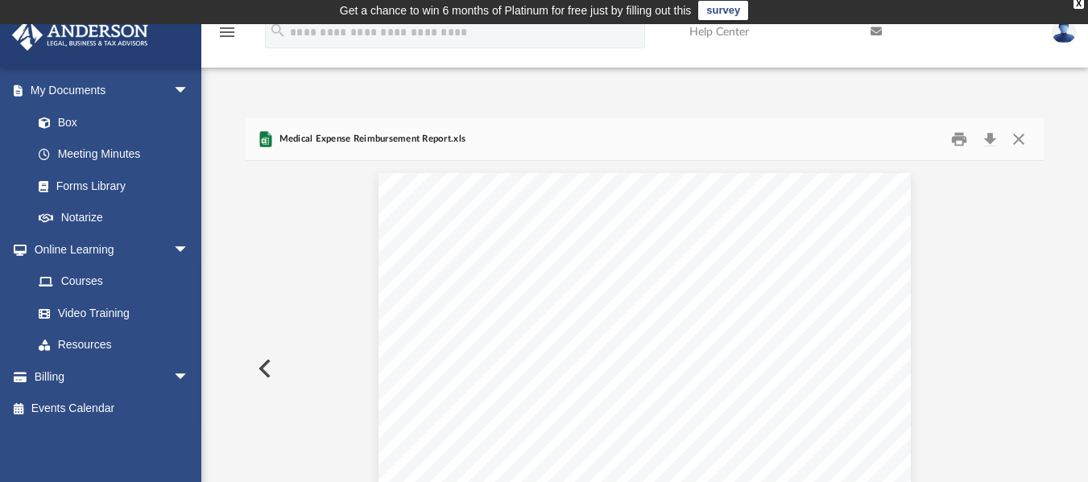
scroll to position [0, 0]
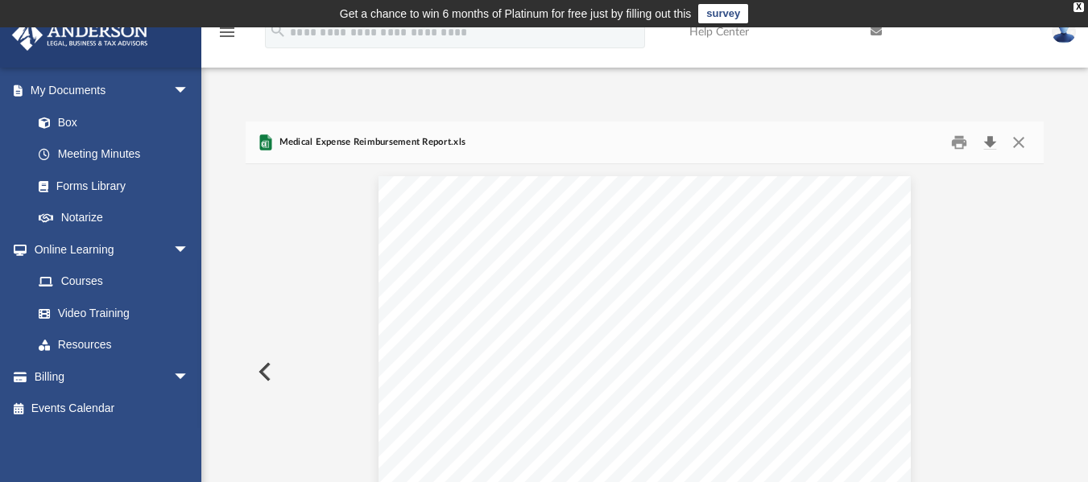
click at [989, 143] on button "Download" at bounding box center [989, 142] width 29 height 25
click at [1017, 135] on button "Close" at bounding box center [1018, 142] width 29 height 25
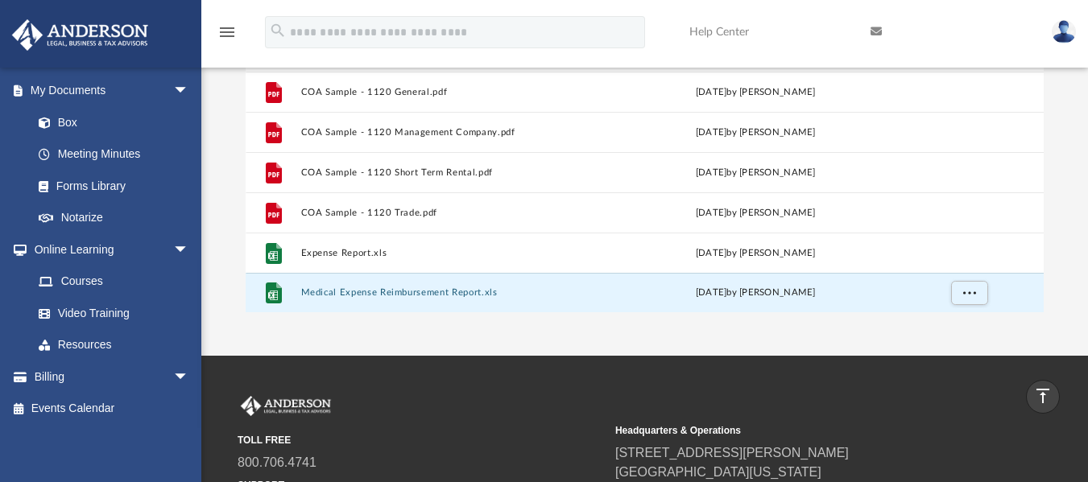
scroll to position [110, 0]
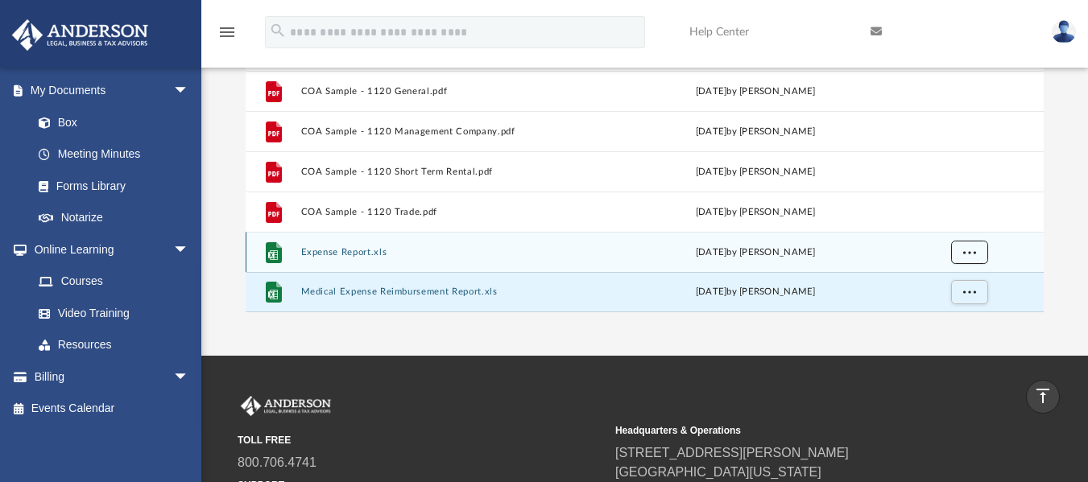
click at [965, 251] on span "More options" at bounding box center [969, 251] width 13 height 9
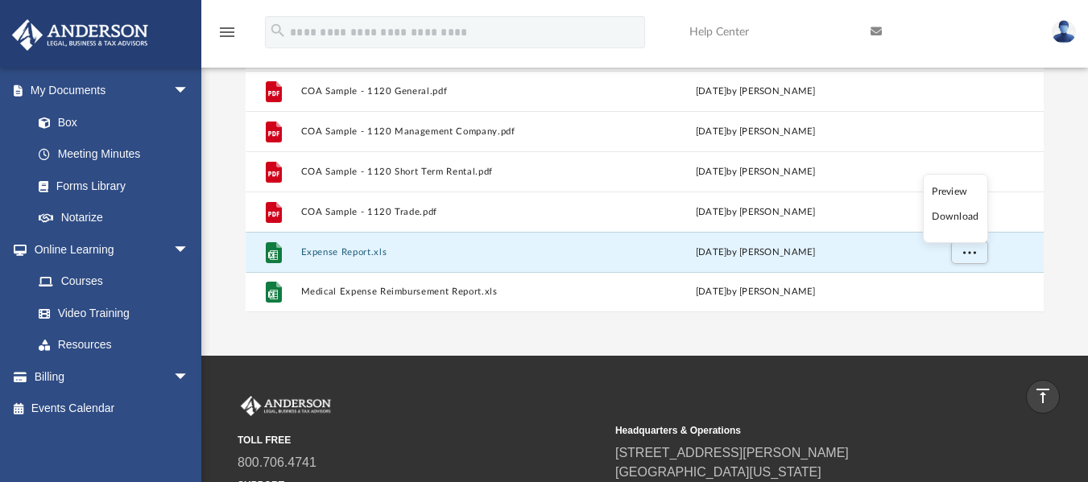
click at [949, 221] on li "Download" at bounding box center [955, 217] width 47 height 17
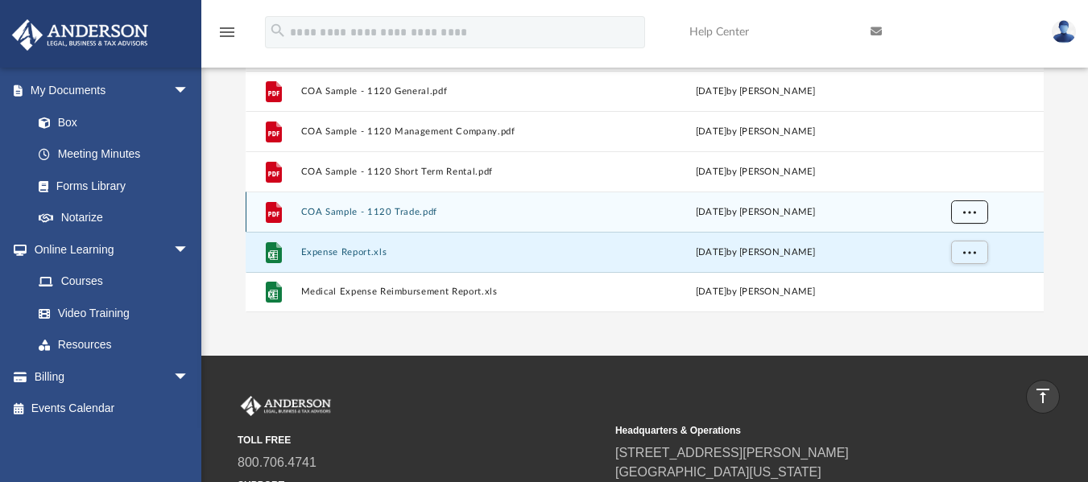
click at [974, 215] on span "More options" at bounding box center [969, 211] width 13 height 9
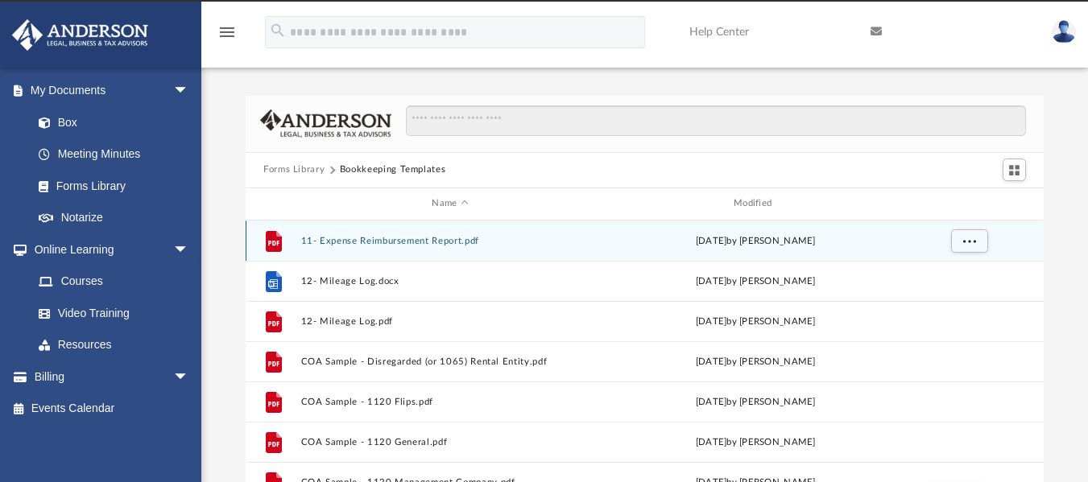
scroll to position [0, 0]
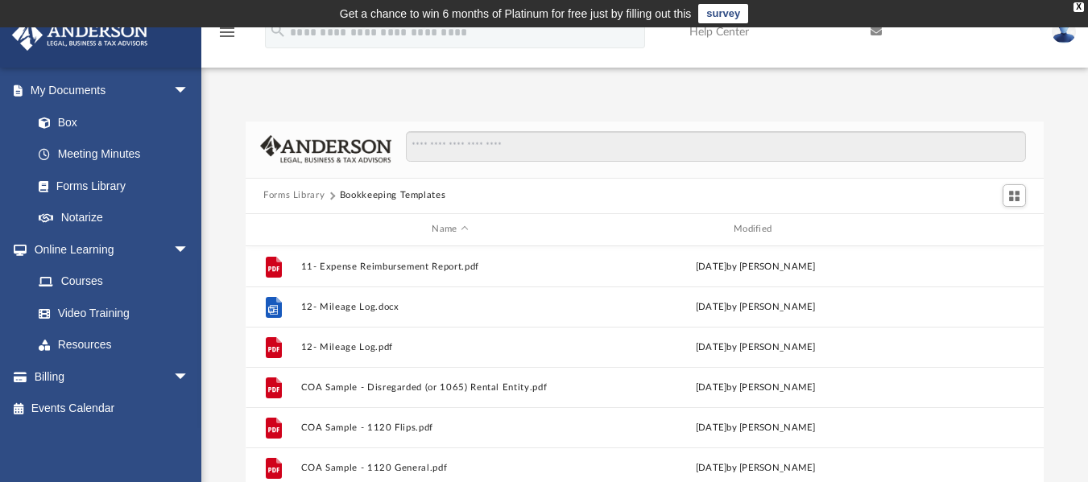
click at [285, 197] on button "Forms Library" at bounding box center [293, 195] width 61 height 14
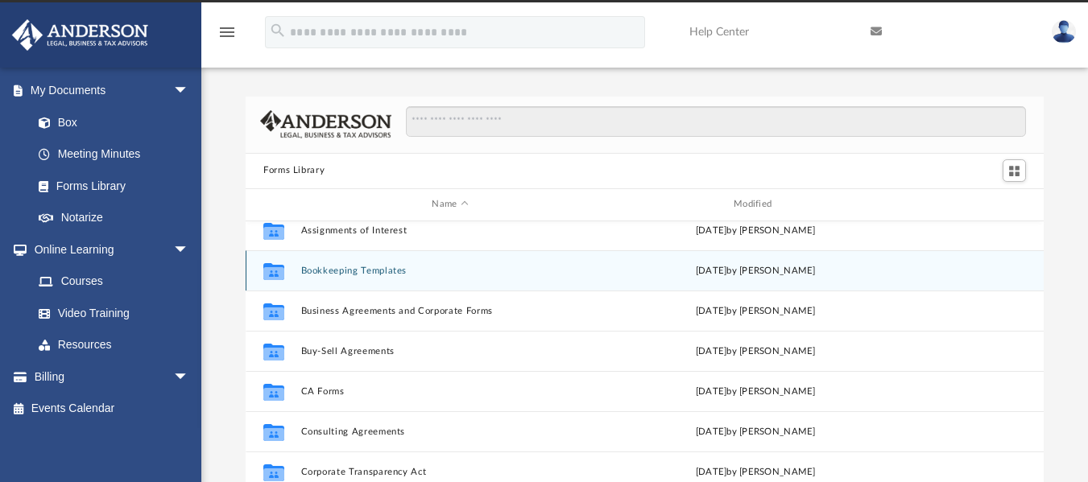
scroll to position [161, 0]
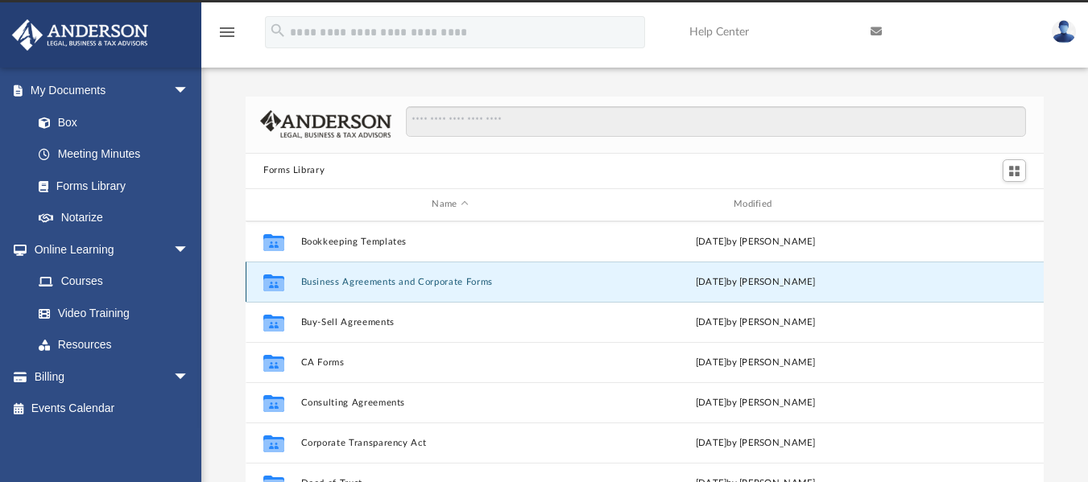
click at [474, 278] on button "Business Agreements and Corporate Forms" at bounding box center [450, 281] width 299 height 10
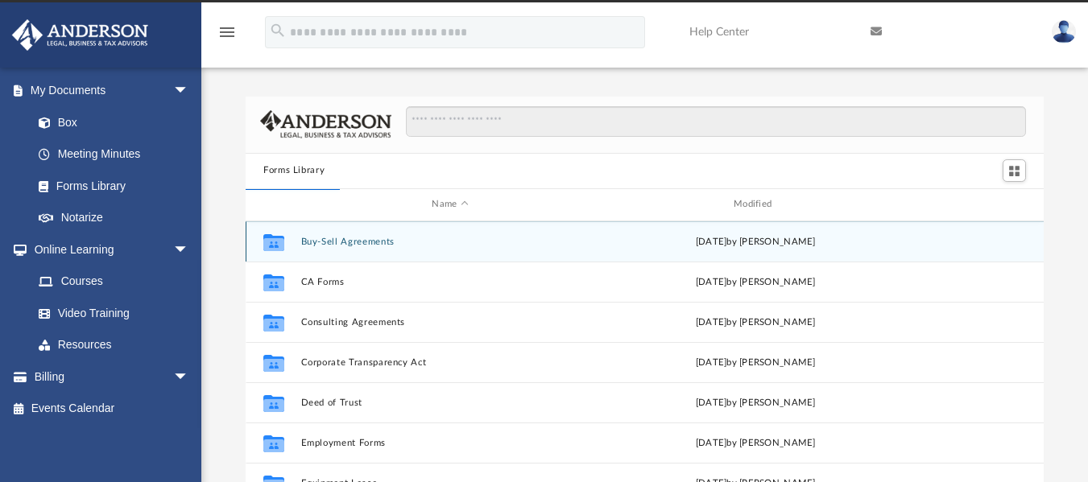
scroll to position [322, 0]
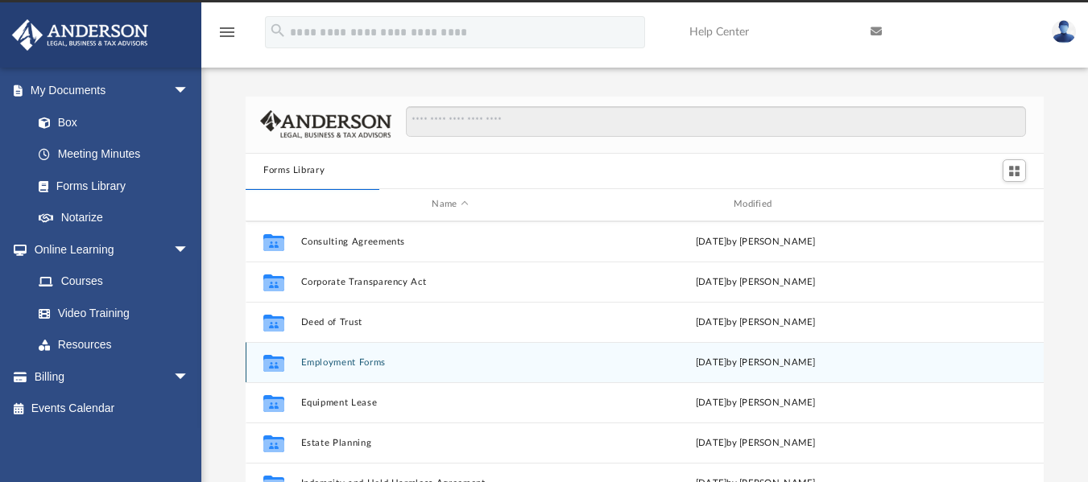
click at [338, 361] on button "Employment Forms" at bounding box center [450, 362] width 299 height 10
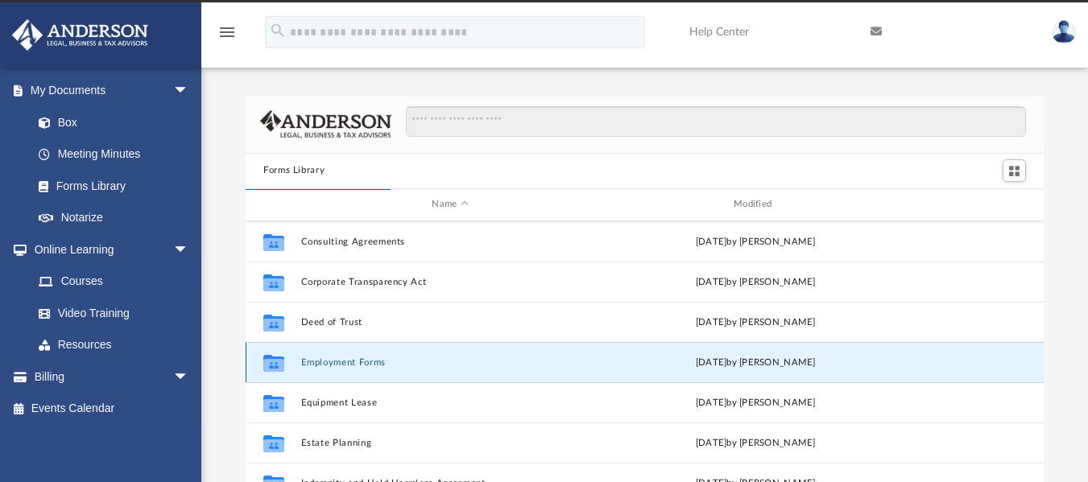
click at [338, 361] on button "Employment Forms" at bounding box center [450, 362] width 299 height 10
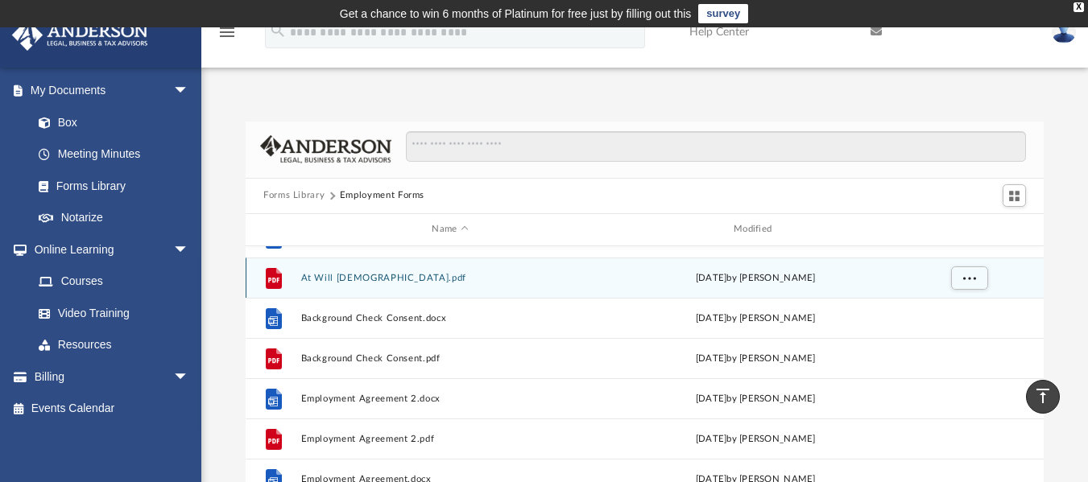
scroll to position [0, 0]
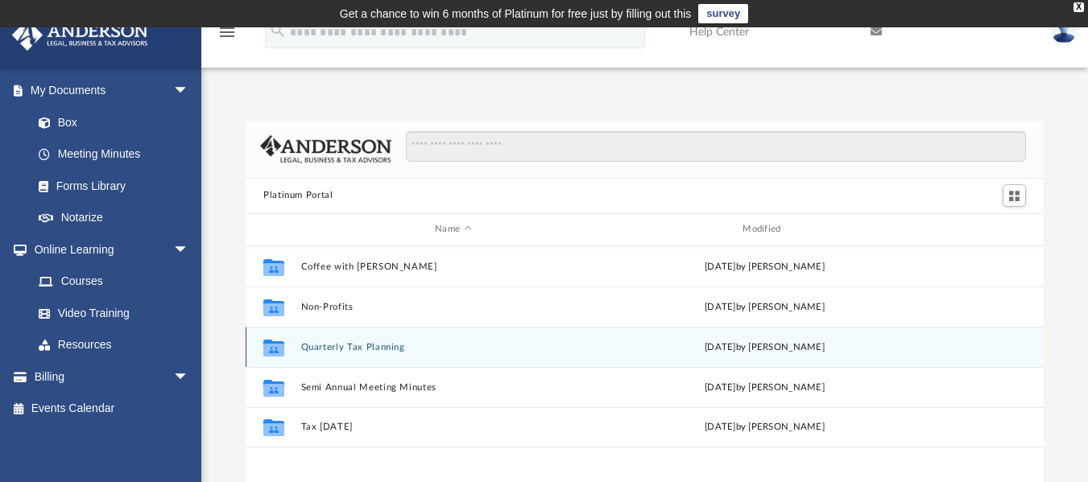
click at [366, 346] on button "Quarterly Tax Planning" at bounding box center [453, 346] width 304 height 10
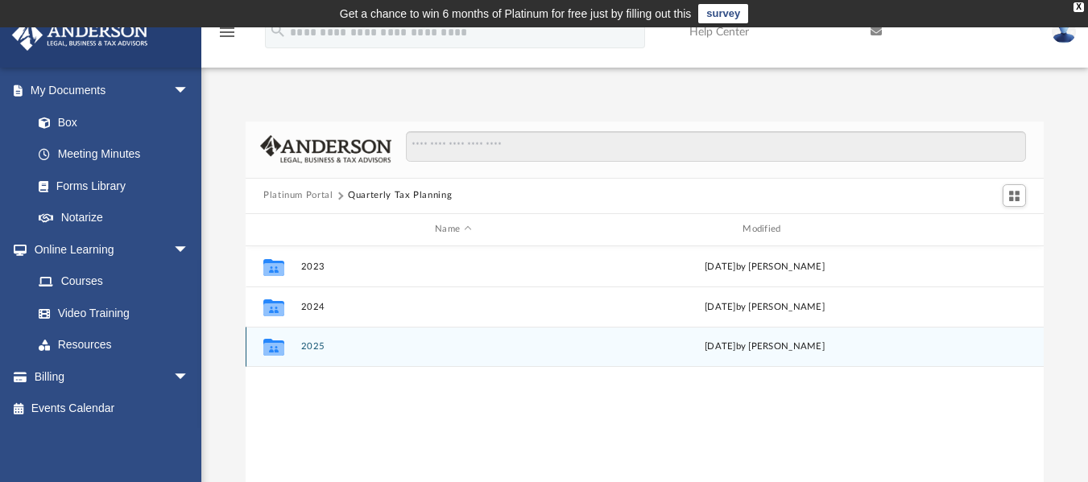
click at [366, 346] on button "2025" at bounding box center [453, 346] width 304 height 10
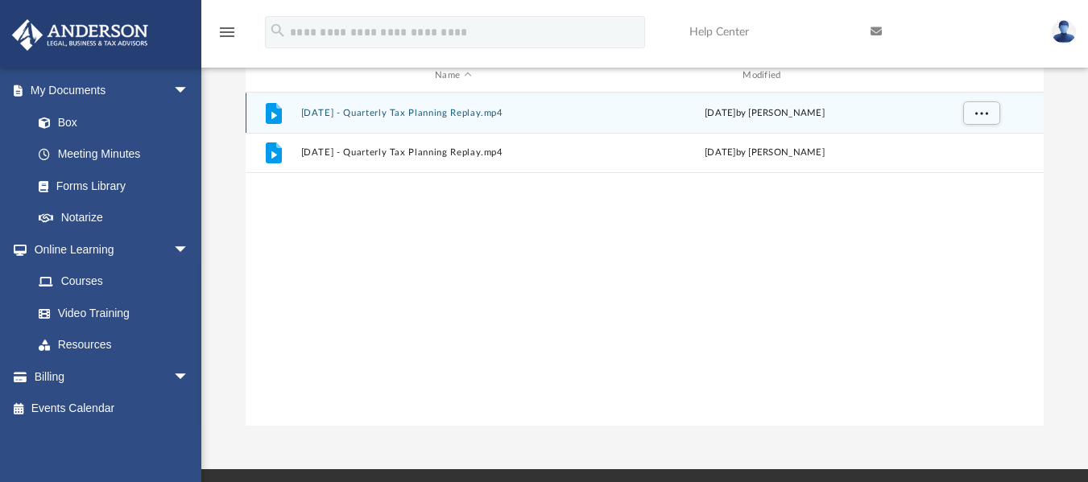
scroll to position [161, 0]
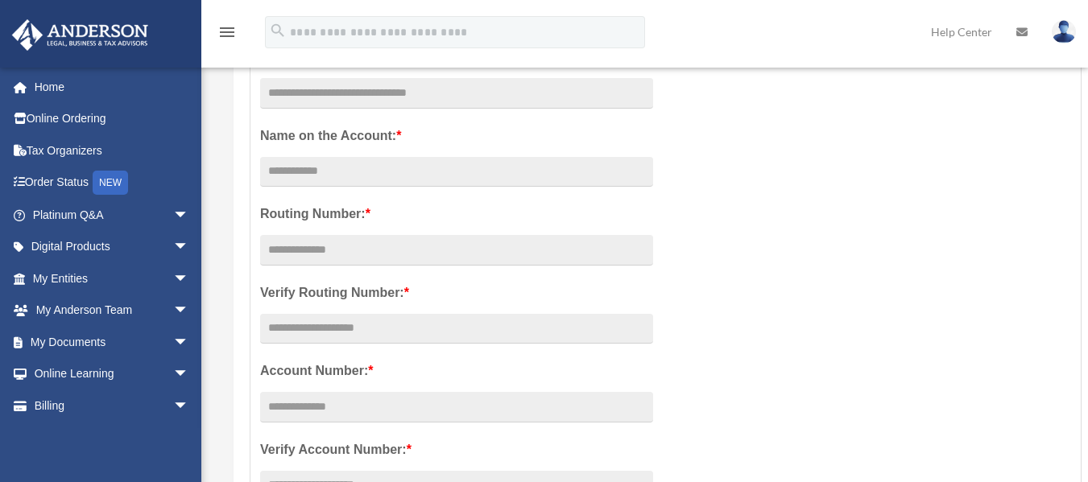
scroll to position [322, 0]
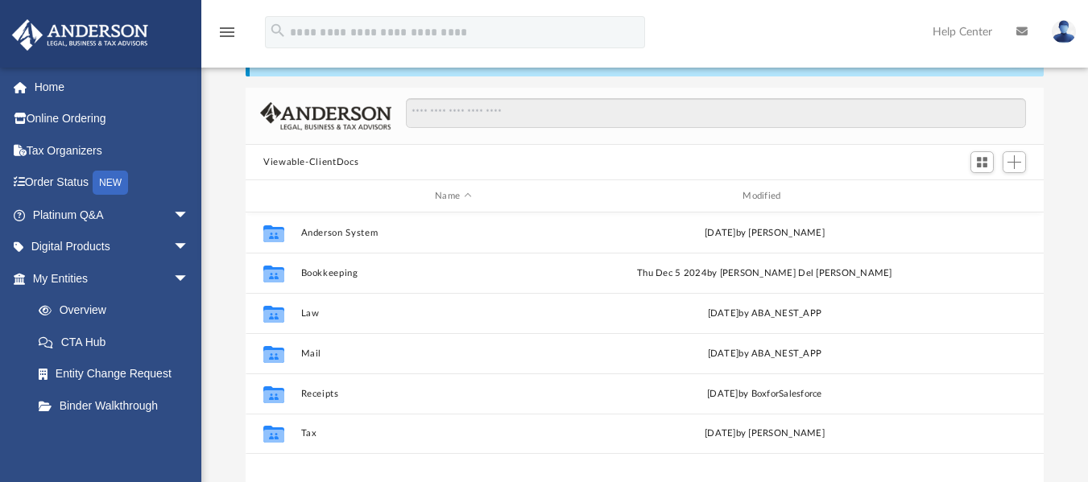
scroll to position [89, 0]
